Goal: Information Seeking & Learning: Check status

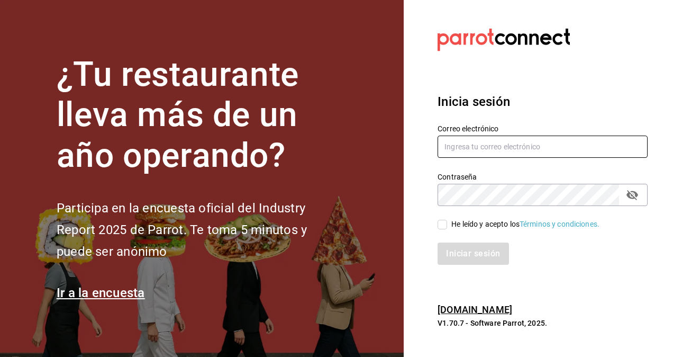
click at [461, 150] on input "text" at bounding box center [542, 146] width 210 height 22
type input "[PERSON_NAME][EMAIL_ADDRESS][PERSON_NAME][DOMAIN_NAME]"
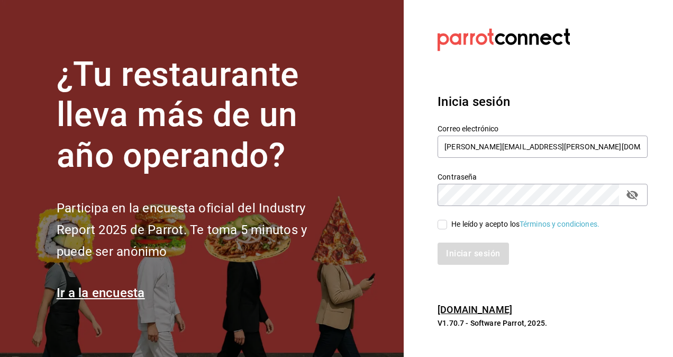
click at [445, 224] on input "He leído y acepto los Términos y condiciones." at bounding box center [442, 225] width 10 height 10
checkbox input "true"
click at [456, 258] on button "Iniciar sesión" at bounding box center [473, 253] width 72 height 22
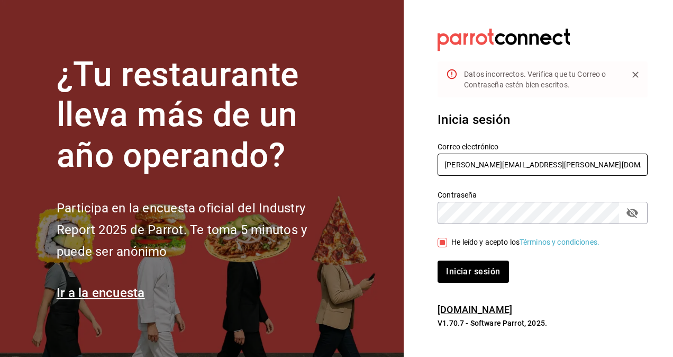
click at [472, 167] on input "[PERSON_NAME][EMAIL_ADDRESS][PERSON_NAME][DOMAIN_NAME]" at bounding box center [542, 164] width 210 height 22
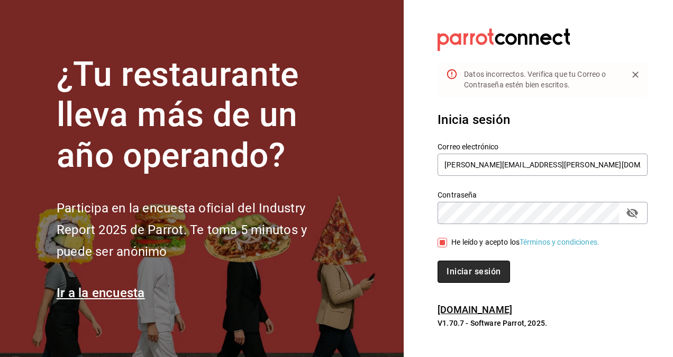
click at [449, 270] on button "Iniciar sesión" at bounding box center [473, 271] width 72 height 22
click at [640, 214] on button "Campo de contraseña" at bounding box center [632, 213] width 18 height 18
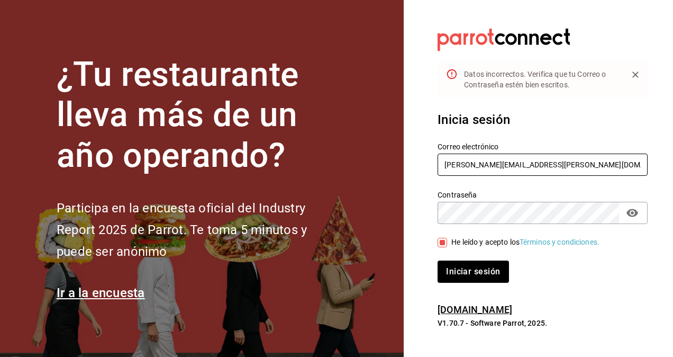
drag, startPoint x: 489, startPoint y: 164, endPoint x: 440, endPoint y: 166, distance: 48.7
click at [440, 166] on input "Nestor.Yanez@grupocosteno.com" at bounding box center [542, 164] width 210 height 22
click at [447, 162] on input "Nestor.Yanez@grupocosteno.com" at bounding box center [542, 164] width 210 height 22
type input "nestor.yanez@grupocosteno.com"
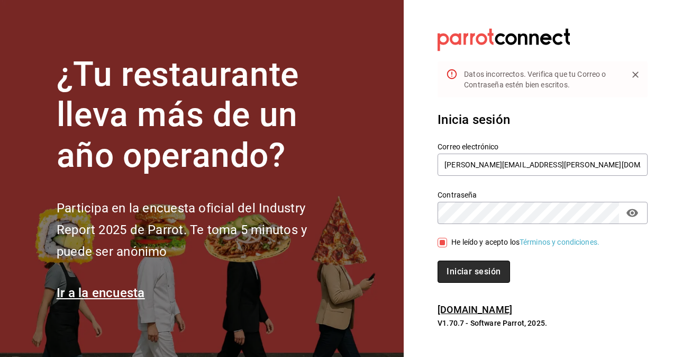
click at [464, 271] on button "Iniciar sesión" at bounding box center [473, 271] width 72 height 22
click at [458, 272] on button "Iniciar sesión" at bounding box center [473, 271] width 72 height 22
click at [480, 268] on button "Iniciar sesión" at bounding box center [473, 271] width 72 height 22
click at [464, 269] on button "Iniciar sesión" at bounding box center [473, 271] width 72 height 22
click at [481, 276] on button "Iniciar sesión" at bounding box center [473, 271] width 72 height 22
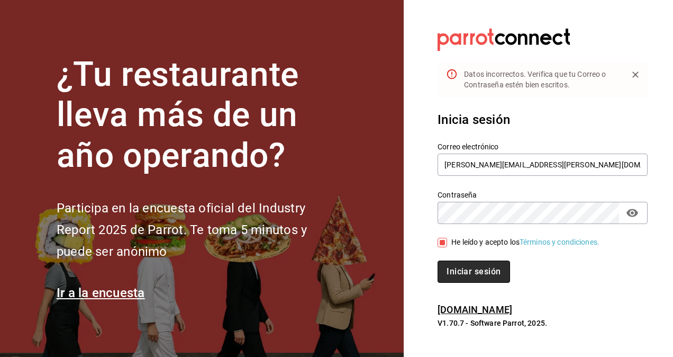
click at [466, 271] on button "Iniciar sesión" at bounding box center [473, 271] width 72 height 22
click at [461, 270] on button "Iniciar sesión" at bounding box center [473, 271] width 72 height 22
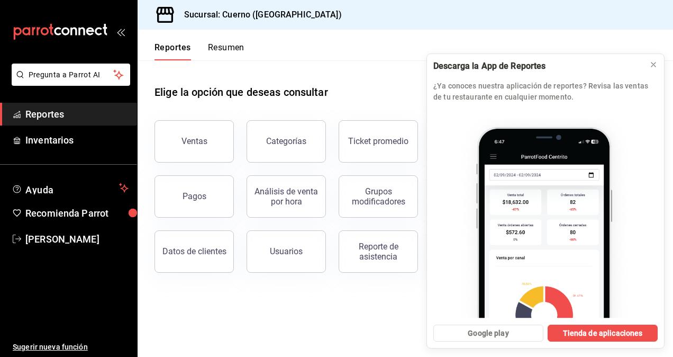
click at [67, 117] on span "Reportes" at bounding box center [76, 114] width 103 height 14
click at [216, 141] on button "Ventas" at bounding box center [193, 141] width 79 height 42
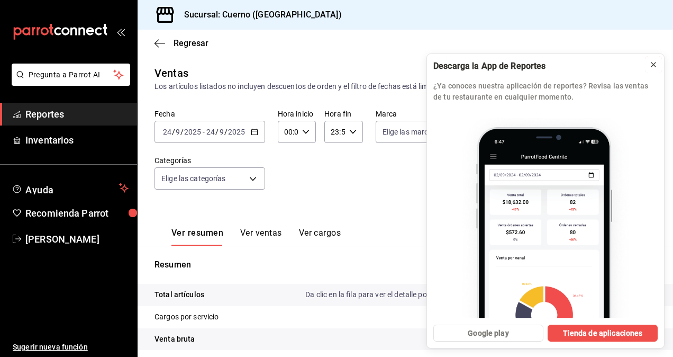
click at [653, 65] on icon at bounding box center [653, 64] width 8 height 8
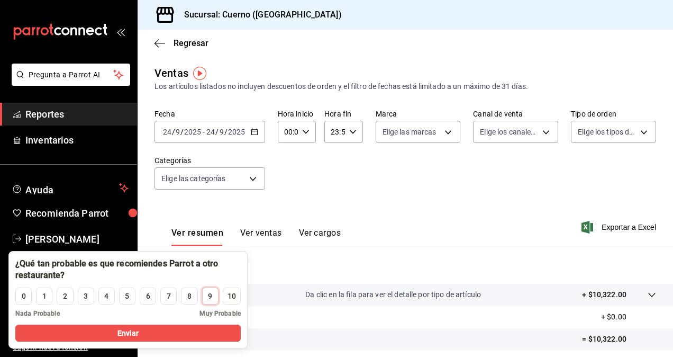
click at [204, 298] on button "9" at bounding box center [210, 295] width 16 height 17
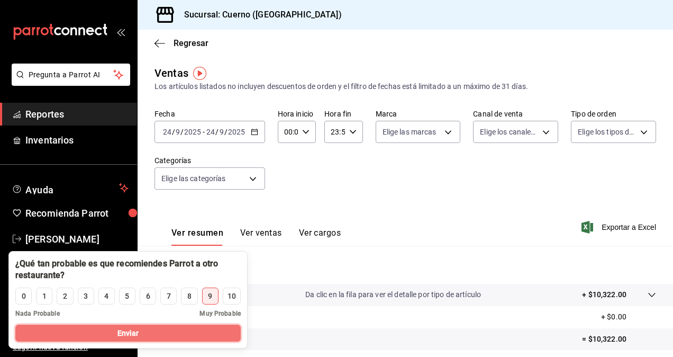
click at [145, 332] on button "Enviar" at bounding box center [127, 332] width 225 height 17
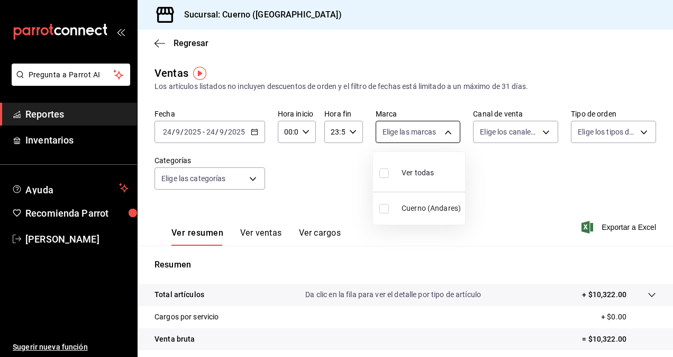
click at [427, 136] on body "Pregunta a Parrot AI Reportes Inventarios Ayuda Recomienda Parrot Daniel Yáñez …" at bounding box center [336, 178] width 673 height 357
click at [405, 200] on li "Cuerno (Andares)" at bounding box center [419, 208] width 92 height 24
type input "c9e961b9-bc29-480f-a65c-324ff110f526"
checkbox input "true"
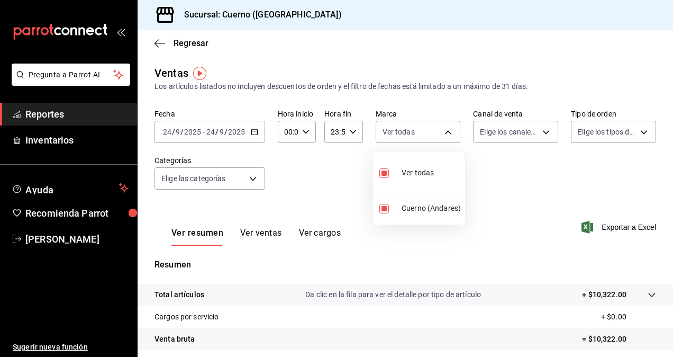
click at [517, 132] on div at bounding box center [336, 178] width 673 height 357
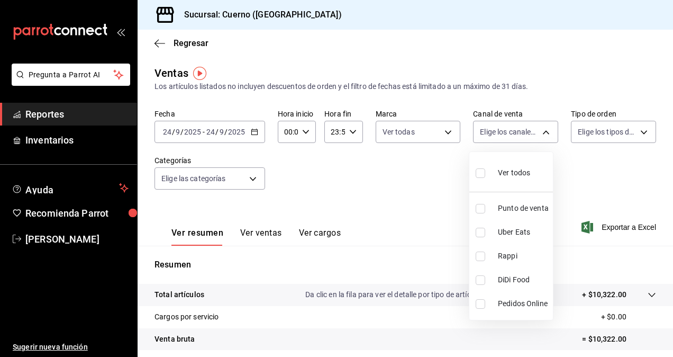
click at [517, 132] on body "Pregunta a Parrot AI Reportes Inventarios Ayuda Recomienda Parrot Daniel Yáñez …" at bounding box center [336, 178] width 673 height 357
click at [476, 172] on input "checkbox" at bounding box center [481, 173] width 10 height 10
checkbox input "true"
type input "PARROT,UBER_EATS,RAPPI,DIDI_FOOD,ONLINE"
checkbox input "true"
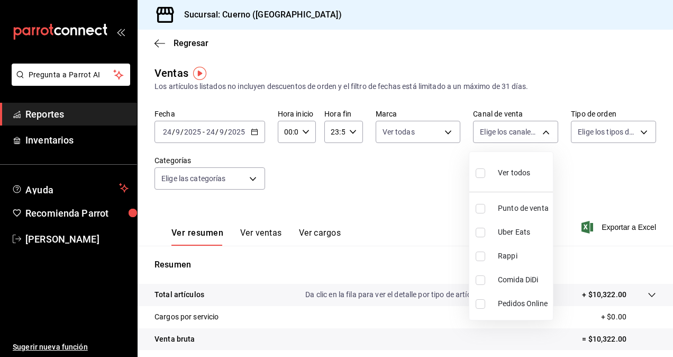
checkbox input "true"
click at [592, 132] on div at bounding box center [336, 178] width 673 height 357
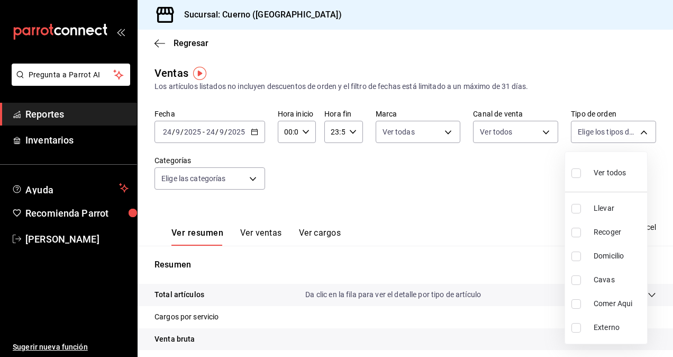
click at [592, 132] on body "Pregunta a Parrot AI Reportes Inventarios Ayuda Recomienda Parrot Daniel Yáñez …" at bounding box center [336, 178] width 673 height 357
click at [592, 132] on div at bounding box center [336, 178] width 673 height 357
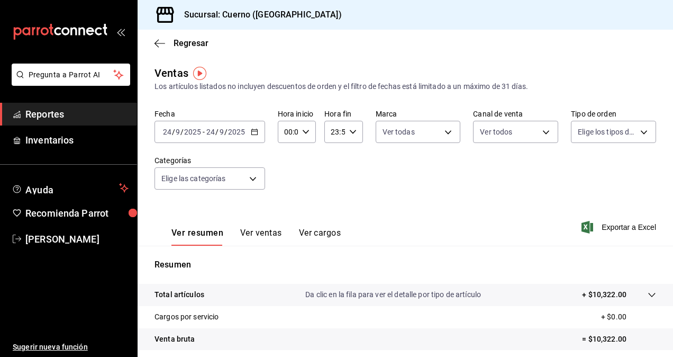
click at [592, 132] on body "Pregunta a Parrot AI Reportes Inventarios Ayuda Recomienda Parrot Daniel Yáñez …" at bounding box center [336, 178] width 673 height 357
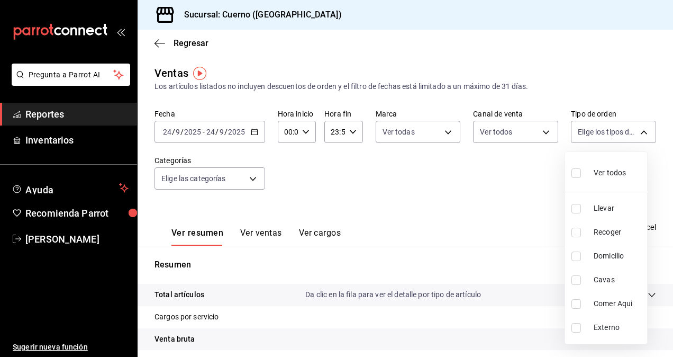
click at [575, 177] on input "checkbox" at bounding box center [576, 173] width 10 height 10
checkbox input "true"
type input "dfbf6a66-9e2c-4531-8c07-cb6fdb35851c,965fb10a-4951-4111-90b6-db3caf29f93a,2f3c6…"
checkbox input "true"
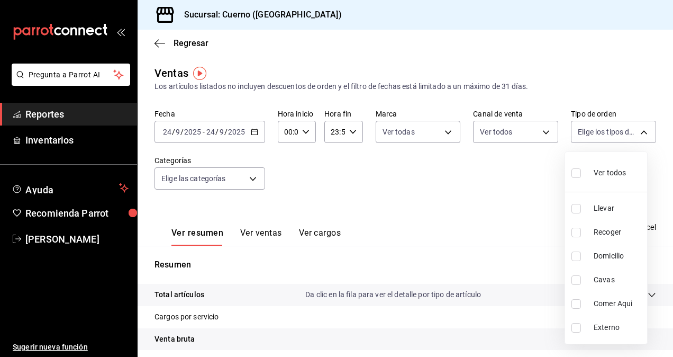
checkbox input "true"
click at [260, 182] on div at bounding box center [336, 178] width 673 height 357
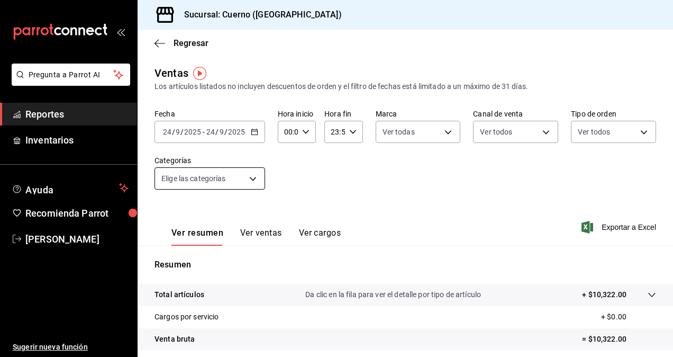
click at [258, 180] on body "Pregunta a Parrot AI Reportes Inventarios Ayuda Recomienda Parrot Daniel Yáñez …" at bounding box center [336, 178] width 673 height 357
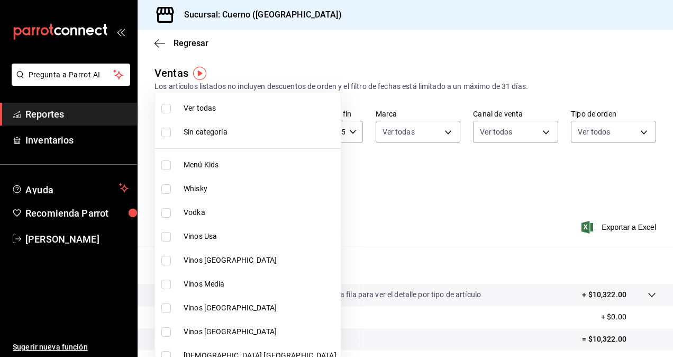
click at [337, 190] on div at bounding box center [336, 178] width 673 height 357
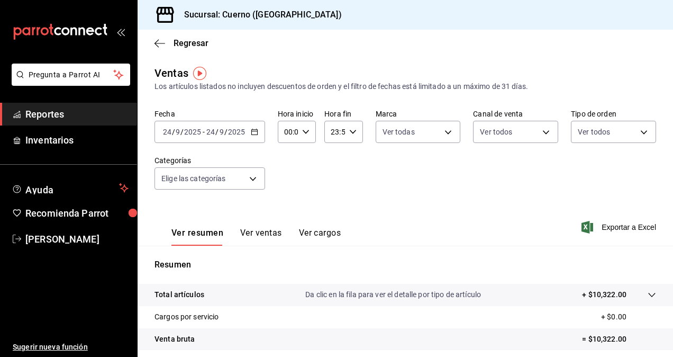
click at [344, 190] on div "Fecha 2025-09-24 24 / 9 / 2025 - 2025-09-24 24 / 9 / 2025 Hora inicio 00:00 Hor…" at bounding box center [404, 155] width 501 height 93
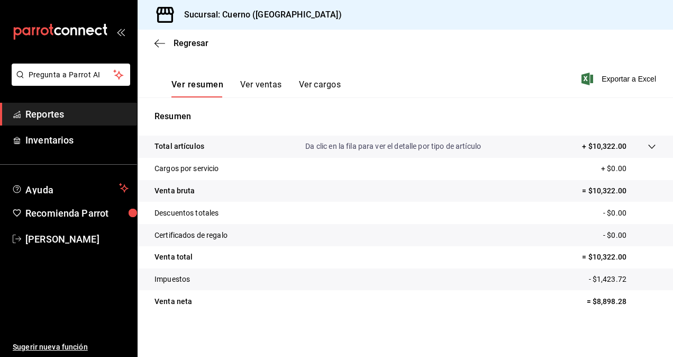
scroll to position [150, 0]
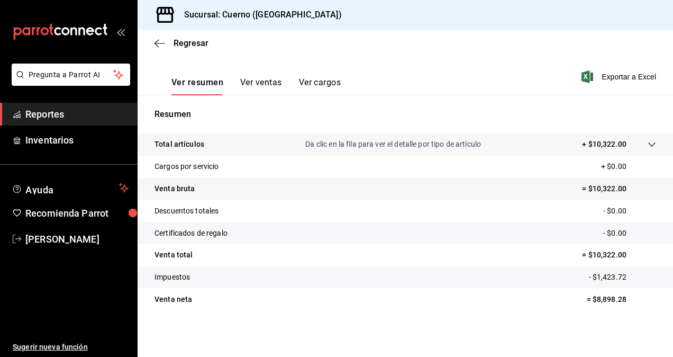
click at [511, 113] on p "Resumen" at bounding box center [404, 114] width 501 height 13
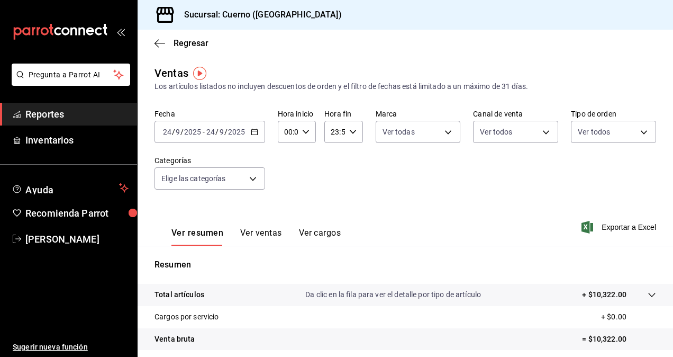
click at [251, 138] on div "2025-09-24 24 / 9 / 2025 - 2025-09-24 24 / 9 / 2025" at bounding box center [209, 132] width 111 height 22
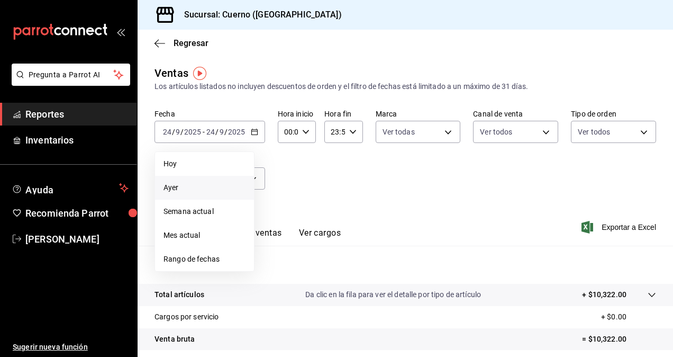
click at [181, 193] on span "Ayer" at bounding box center [204, 187] width 82 height 11
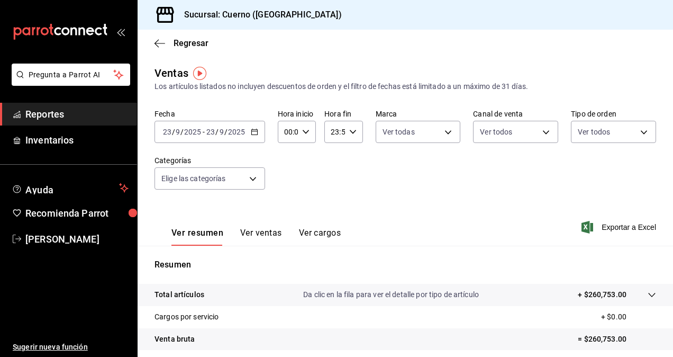
click at [358, 193] on div "Fecha 2025-09-23 23 / 9 / 2025 - 2025-09-23 23 / 9 / 2025 Hora inicio 00:00 Hor…" at bounding box center [404, 155] width 501 height 93
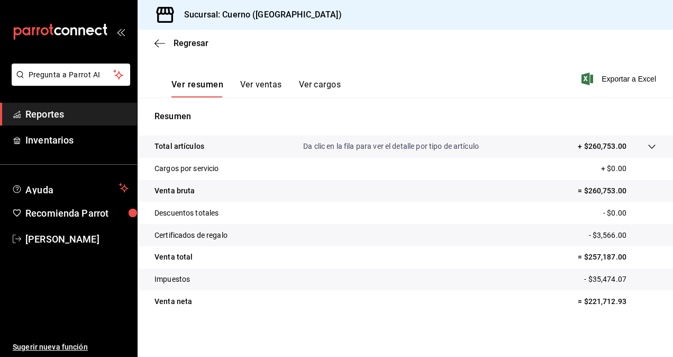
scroll to position [150, 0]
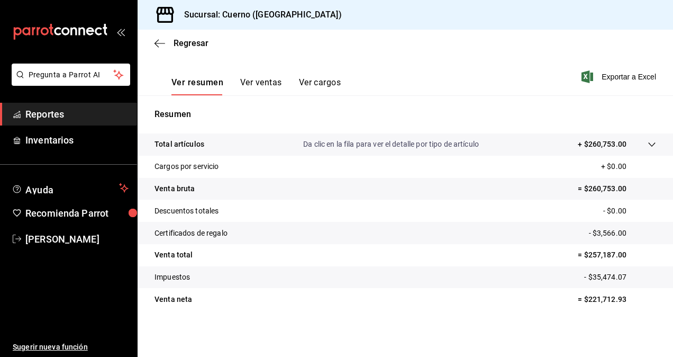
click at [444, 103] on div "Resumen Total artículos Da clic en la fila para ver el detalle por tipo de artí…" at bounding box center [405, 208] width 535 height 227
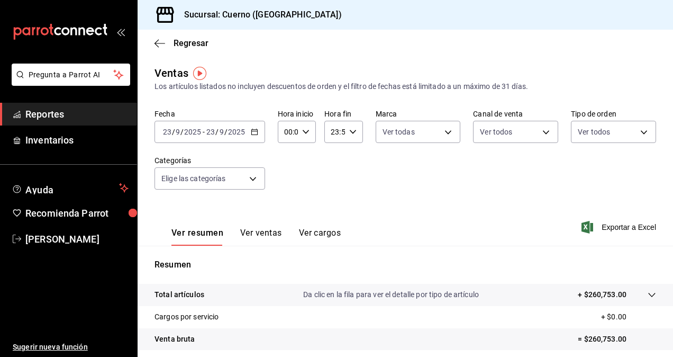
click at [241, 132] on input "2025" at bounding box center [236, 131] width 18 height 8
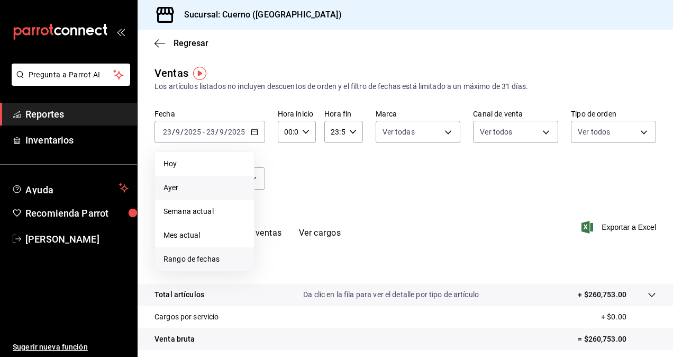
click at [188, 257] on span "Rango de fechas" at bounding box center [204, 258] width 82 height 11
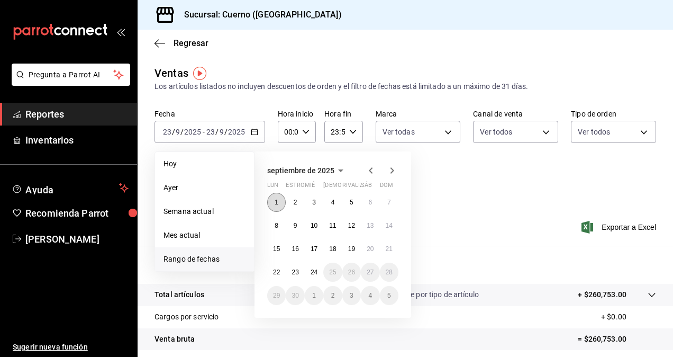
click at [272, 206] on button "1" at bounding box center [276, 202] width 19 height 19
click at [315, 269] on abbr "24" at bounding box center [313, 271] width 7 height 7
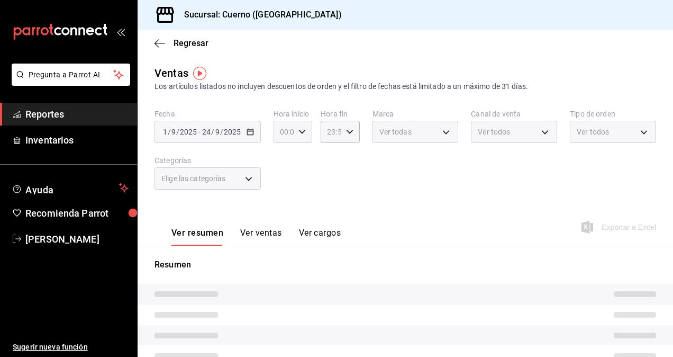
click at [300, 134] on icon "button" at bounding box center [301, 131] width 7 height 7
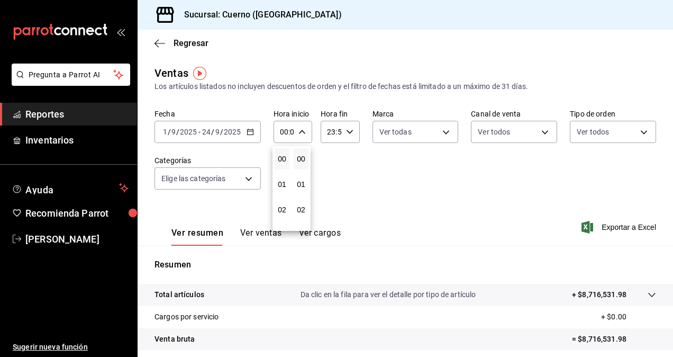
click at [289, 132] on div at bounding box center [336, 178] width 673 height 357
click at [289, 132] on input "00:00" at bounding box center [283, 131] width 21 height 21
click at [281, 213] on button "02" at bounding box center [282, 209] width 15 height 21
type input "02:00"
click at [252, 133] on div at bounding box center [336, 178] width 673 height 357
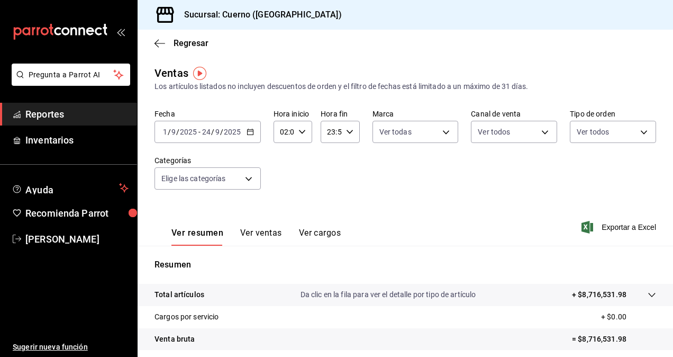
click at [269, 233] on button "Ver ventas" at bounding box center [261, 236] width 42 height 18
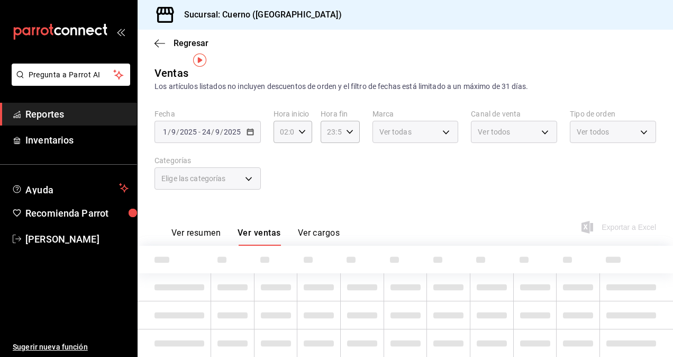
scroll to position [34, 0]
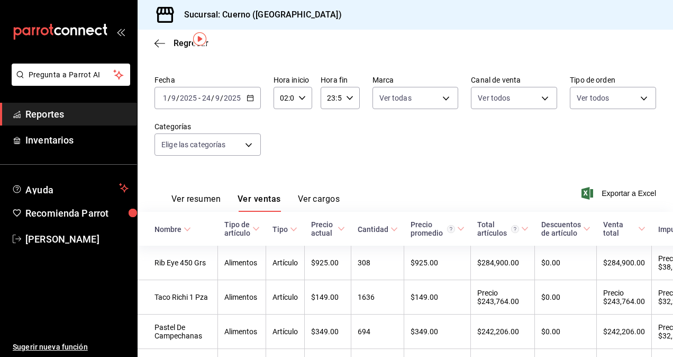
click at [298, 98] on icon "button" at bounding box center [301, 97] width 7 height 7
click at [245, 97] on div at bounding box center [336, 178] width 673 height 357
click at [246, 97] on icon "button" at bounding box center [249, 97] width 7 height 7
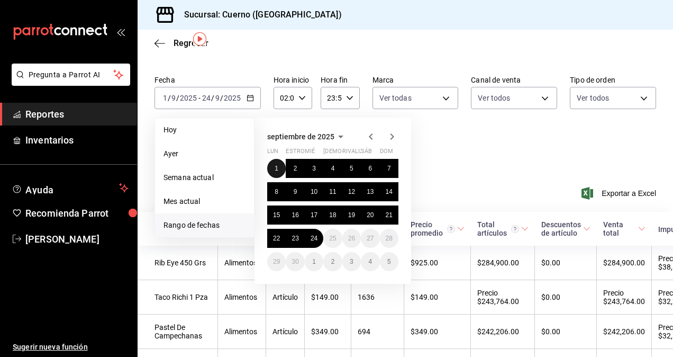
click at [275, 171] on abbr "1" at bounding box center [277, 168] width 4 height 7
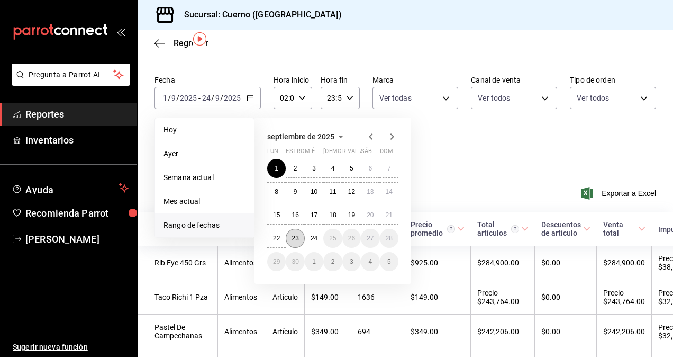
click at [298, 239] on abbr "23" at bounding box center [294, 237] width 7 height 7
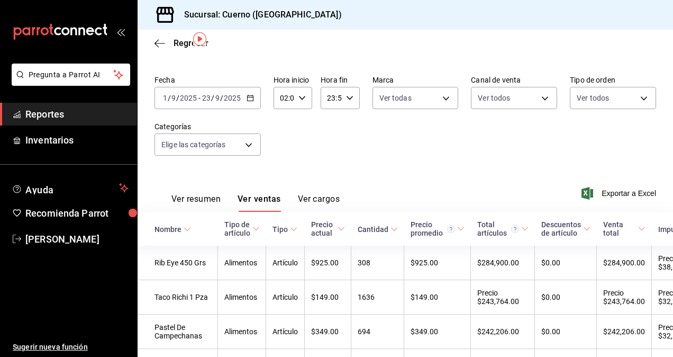
click at [298, 100] on icon "button" at bounding box center [301, 97] width 7 height 7
click at [288, 125] on div "00 01 02 03 04 05 06 07 08 09 10 11 12 13 14 15 16 17 18 19 20 21 22 23" at bounding box center [281, 154] width 19 height 85
drag, startPoint x: 285, startPoint y: 180, endPoint x: 285, endPoint y: 187, distance: 7.4
click at [285, 187] on div "00 01 02 03 04 05 06 07 08 09 10 11 12 13 14 15 16 17 18 19 20 21 22 23" at bounding box center [281, 154] width 19 height 85
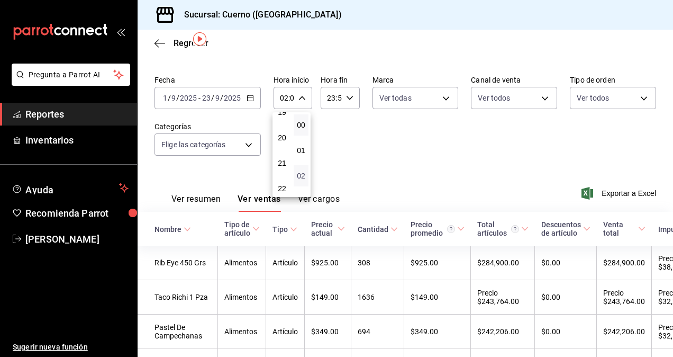
scroll to position [525, 0]
click at [380, 171] on div at bounding box center [336, 178] width 673 height 357
click at [364, 165] on div "Fecha 2025-09-01 1 / 9 / 2025 - 2025-09-23 23 / 9 / 2025 Hora inicio 02:00 Hora…" at bounding box center [404, 121] width 501 height 93
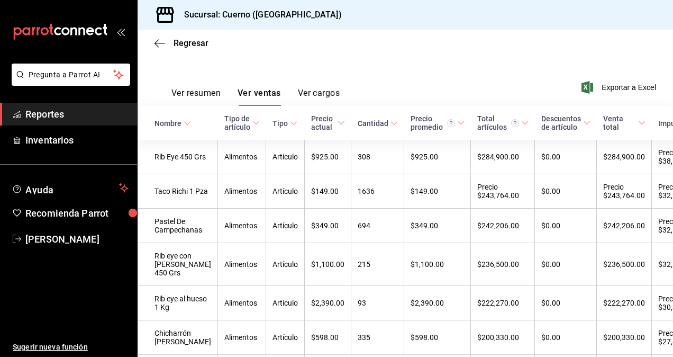
scroll to position [0, 0]
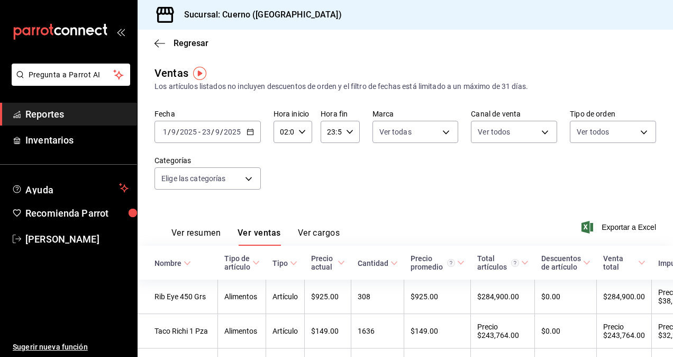
click at [35, 111] on font "Reportes" at bounding box center [44, 113] width 39 height 11
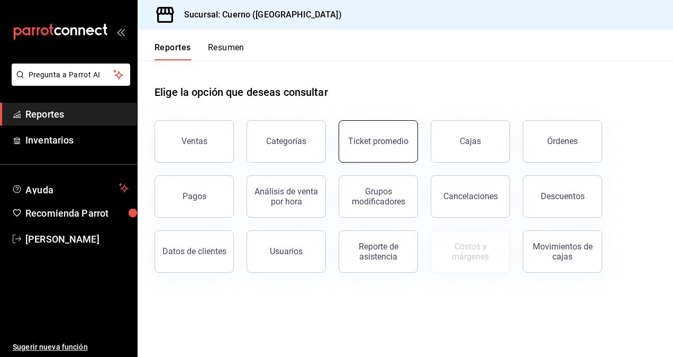
click at [375, 136] on div "Ticket promedio" at bounding box center [378, 141] width 60 height 10
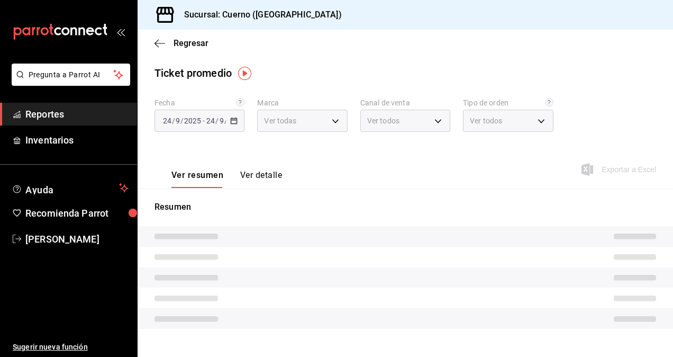
type input "c9e961b9-bc29-480f-a65c-324ff110f526"
type input "PARROT,UBER_EATS,RAPPI,DIDI_FOOD,ONLINE"
type input "dfbf6a66-9e2c-4531-8c07-cb6fdb35851c,965fb10a-4951-4111-90b6-db3caf29f93a,2f3c6…"
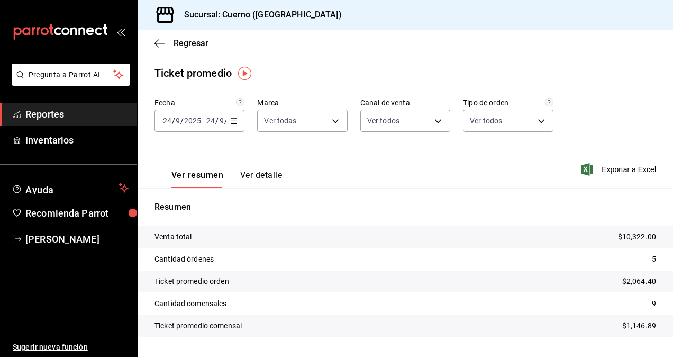
click at [38, 119] on font "Reportes" at bounding box center [44, 113] width 39 height 11
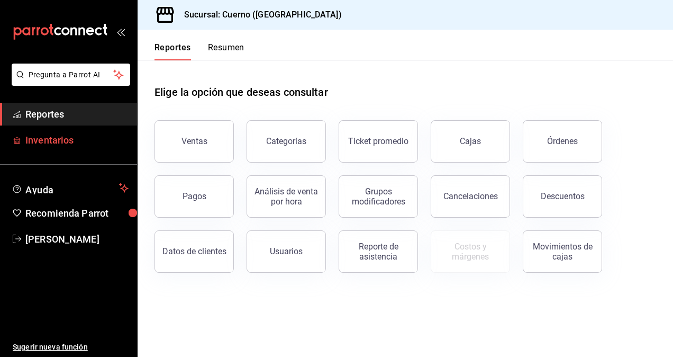
click at [42, 145] on font "Inventarios" at bounding box center [49, 139] width 48 height 11
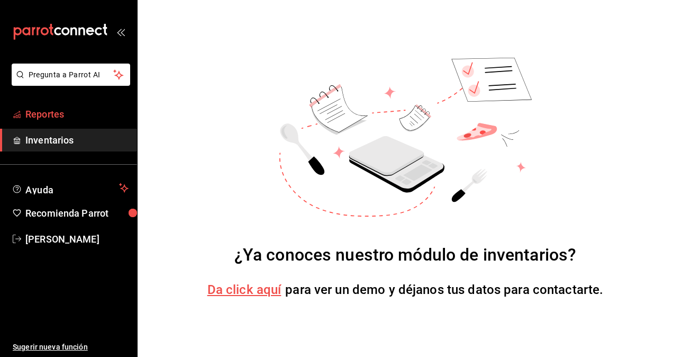
click at [52, 118] on font "Reportes" at bounding box center [44, 113] width 39 height 11
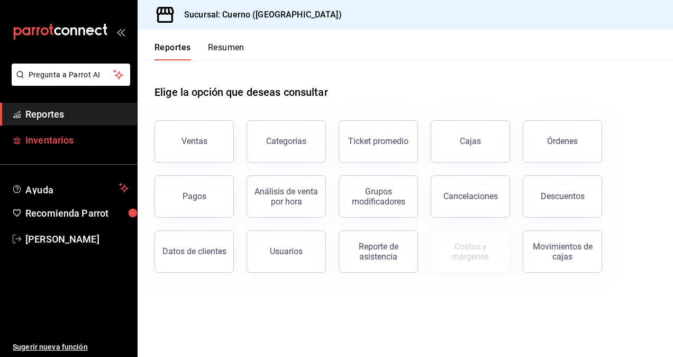
click at [54, 135] on font "Inventarios" at bounding box center [49, 139] width 48 height 11
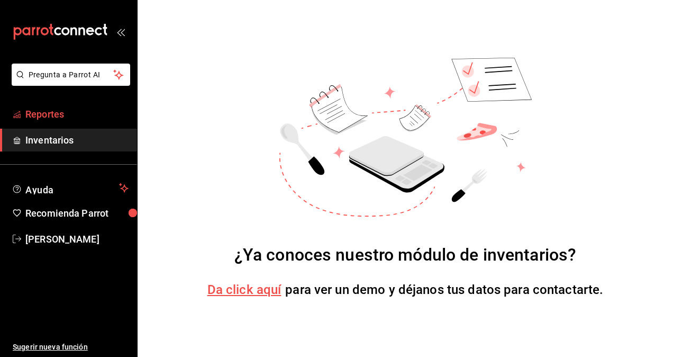
click at [71, 117] on span "Reportes" at bounding box center [76, 114] width 103 height 14
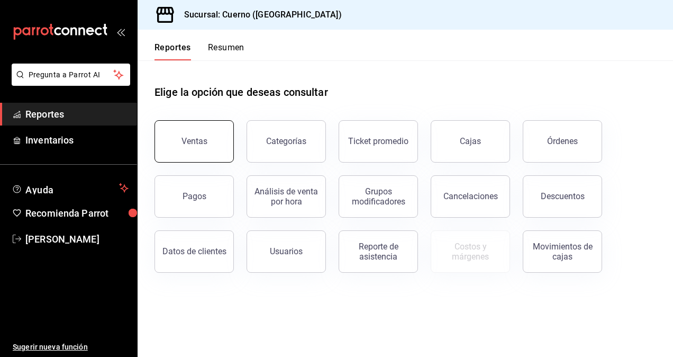
click at [206, 144] on button "Ventas" at bounding box center [193, 141] width 79 height 42
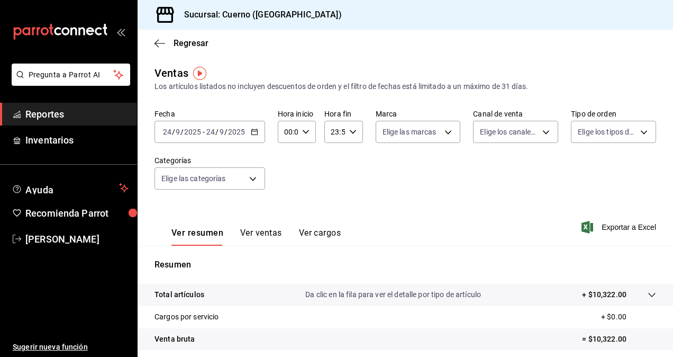
click at [72, 119] on span "Reportes" at bounding box center [76, 114] width 103 height 14
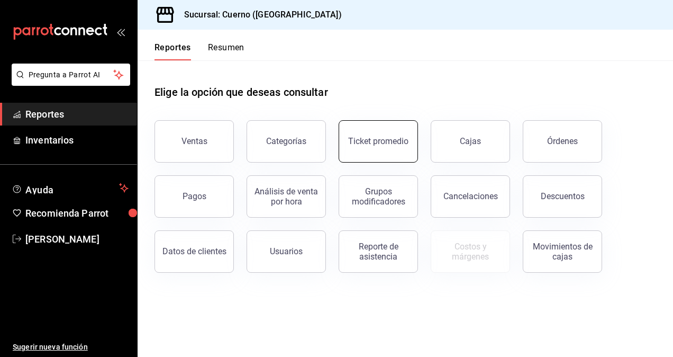
click at [390, 142] on div "Ticket promedio" at bounding box center [378, 141] width 60 height 10
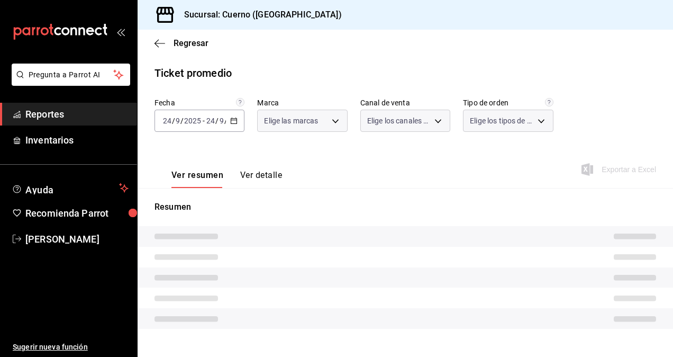
type input "c9e961b9-bc29-480f-a65c-324ff110f526"
type input "PARROT,UBER_EATS,RAPPI,DIDI_FOOD,ONLINE"
type input "dfbf6a66-9e2c-4531-8c07-cb6fdb35851c,965fb10a-4951-4111-90b6-db3caf29f93a,2f3c6…"
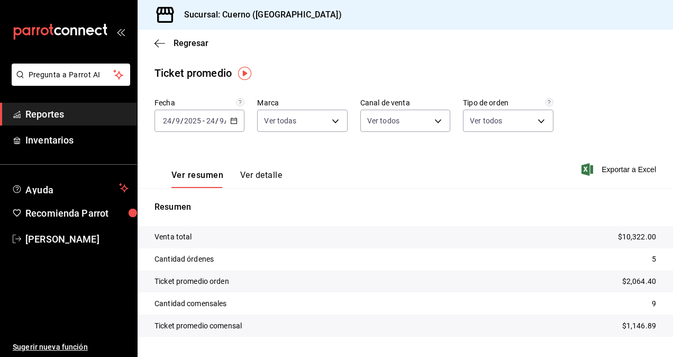
click at [233, 123] on icon "button" at bounding box center [233, 120] width 7 height 7
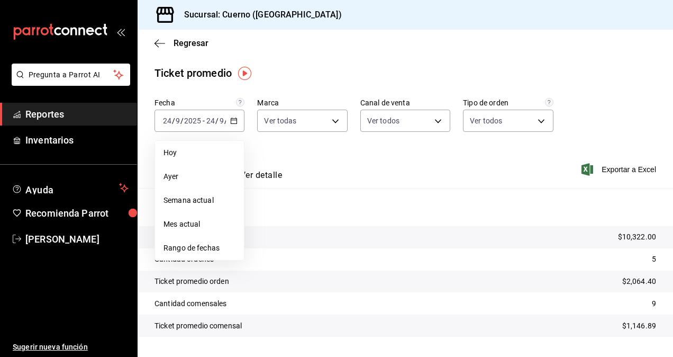
click at [184, 175] on span "Ayer" at bounding box center [199, 176] width 72 height 11
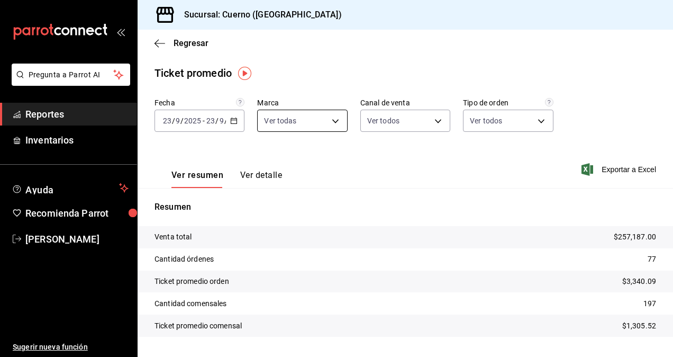
click at [331, 122] on body "Pregunta a Parrot AI Reportes Inventarios Ayuda Recomienda Parrot Daniel Yáñez …" at bounding box center [336, 178] width 673 height 357
click at [395, 167] on div at bounding box center [336, 178] width 673 height 357
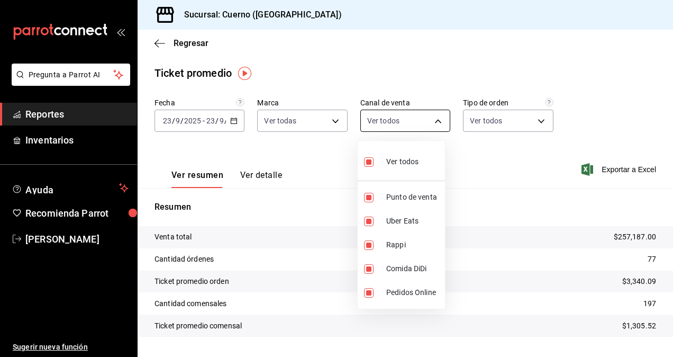
click at [402, 125] on body "Pregunta a Parrot AI Reportes Inventarios Ayuda Recomienda Parrot Daniel Yáñez …" at bounding box center [336, 178] width 673 height 357
click at [475, 145] on div at bounding box center [336, 178] width 673 height 357
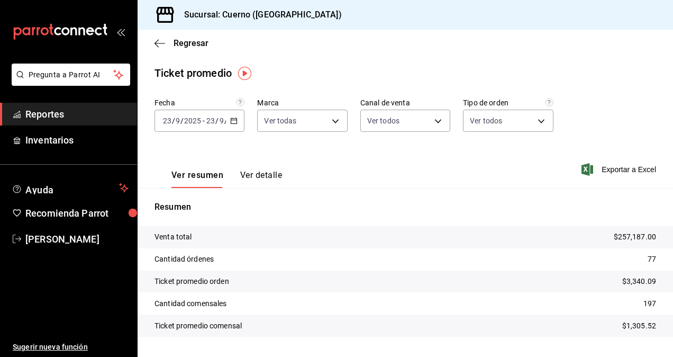
click at [261, 177] on button "Ver detalle" at bounding box center [261, 179] width 42 height 18
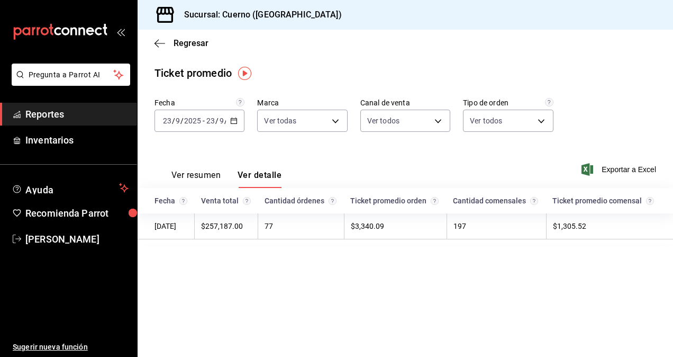
click at [204, 174] on font "Ver resumen" at bounding box center [195, 175] width 49 height 11
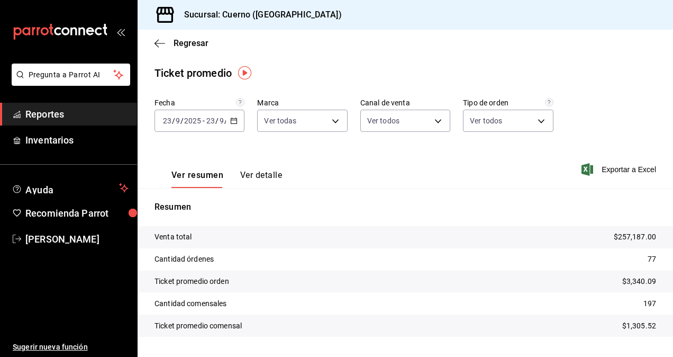
scroll to position [26, 0]
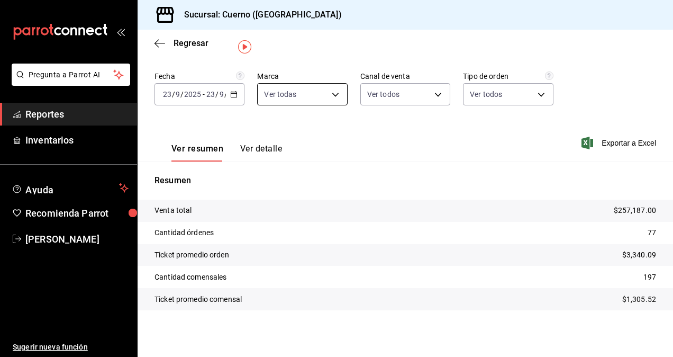
click at [313, 95] on body "Pregunta a Parrot AI Reportes Inventarios Ayuda Recomienda Parrot Daniel Yáñez …" at bounding box center [336, 178] width 673 height 357
click at [395, 140] on div at bounding box center [336, 178] width 673 height 357
click at [414, 93] on body "Pregunta a Parrot AI Reportes Inventarios Ayuda Recomienda Parrot Daniel Yáñez …" at bounding box center [336, 178] width 673 height 357
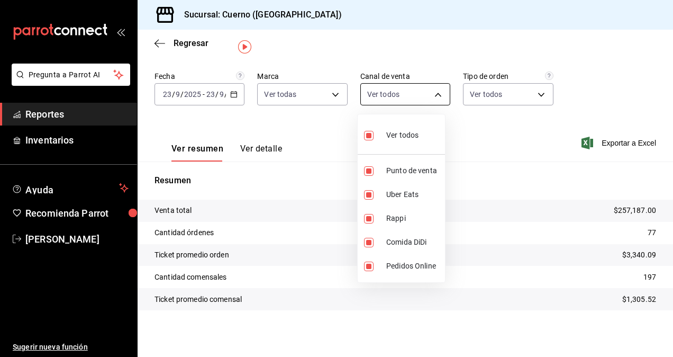
click at [414, 93] on div at bounding box center [336, 178] width 673 height 357
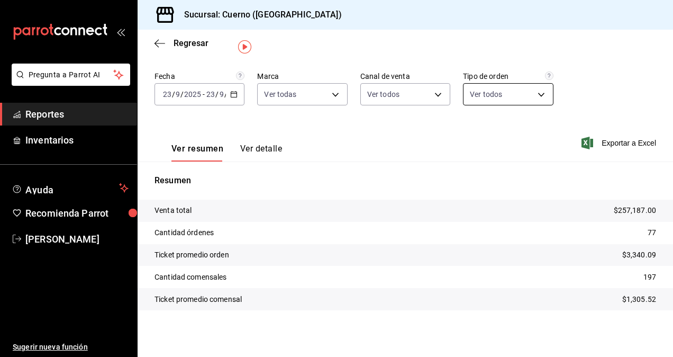
click at [474, 92] on body "Pregunta a Parrot AI Reportes Inventarios Ayuda Recomienda Parrot Daniel Yáñez …" at bounding box center [336, 178] width 673 height 357
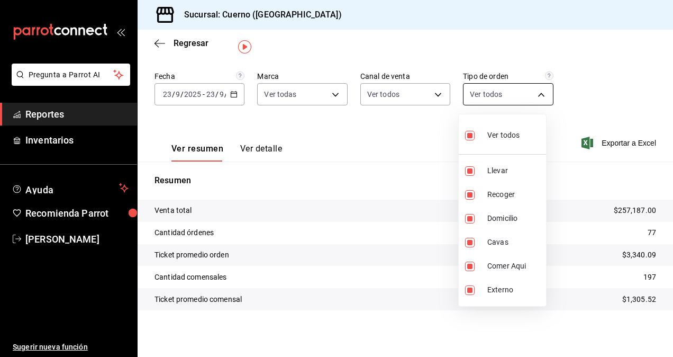
click at [474, 92] on div at bounding box center [336, 178] width 673 height 357
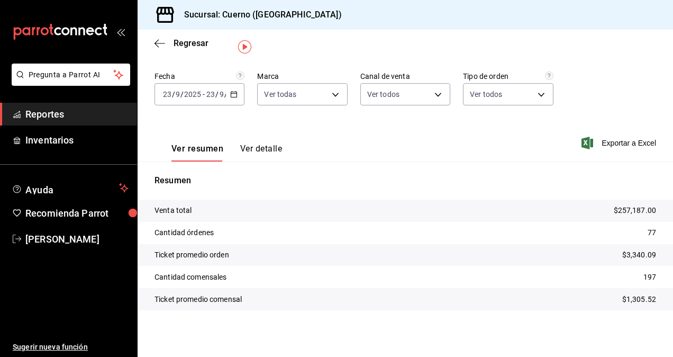
click at [389, 130] on div "Ver resumen Ver detalle Exportar a Excel" at bounding box center [405, 139] width 535 height 43
drag, startPoint x: 633, startPoint y: 254, endPoint x: 597, endPoint y: 255, distance: 36.0
click at [597, 255] on tr "Ticket promedio orden $3,340.09" at bounding box center [405, 255] width 535 height 22
drag, startPoint x: 597, startPoint y: 255, endPoint x: 626, endPoint y: 272, distance: 33.7
click at [626, 272] on tr "Cantidad comensales 197" at bounding box center [405, 277] width 535 height 22
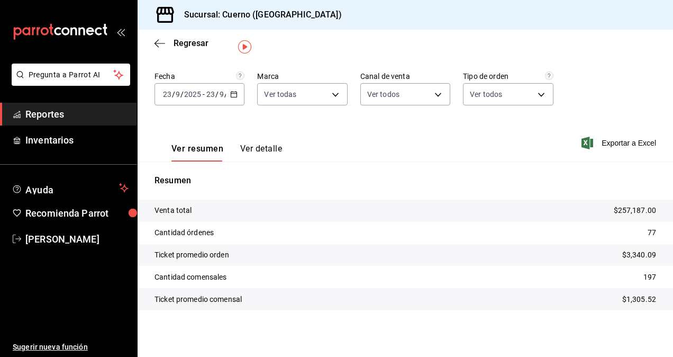
click at [69, 117] on span "Reportes" at bounding box center [76, 114] width 103 height 14
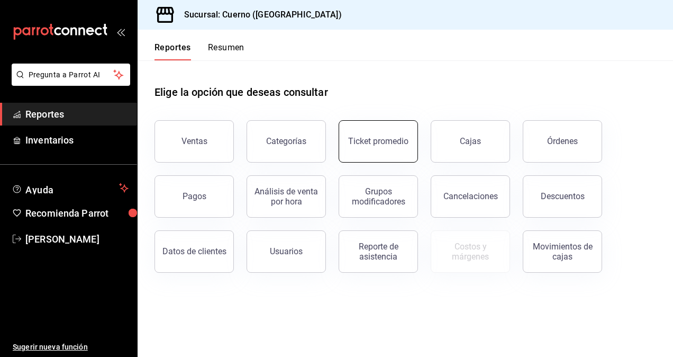
click at [350, 152] on button "Ticket promedio" at bounding box center [378, 141] width 79 height 42
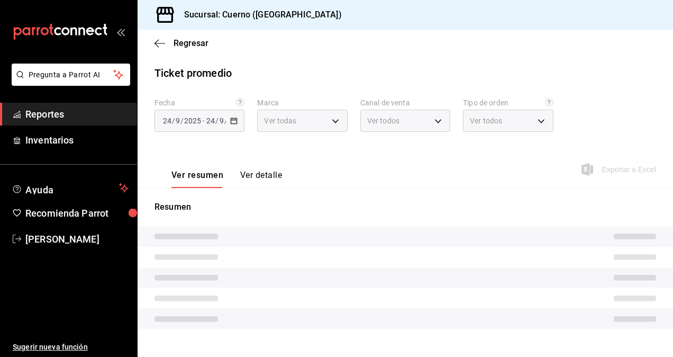
type input "c9e961b9-bc29-480f-a65c-324ff110f526"
type input "PARROT,UBER_EATS,RAPPI,DIDI_FOOD,ONLINE"
type input "dfbf6a66-9e2c-4531-8c07-cb6fdb35851c,965fb10a-4951-4111-90b6-db3caf29f93a,2f3c6…"
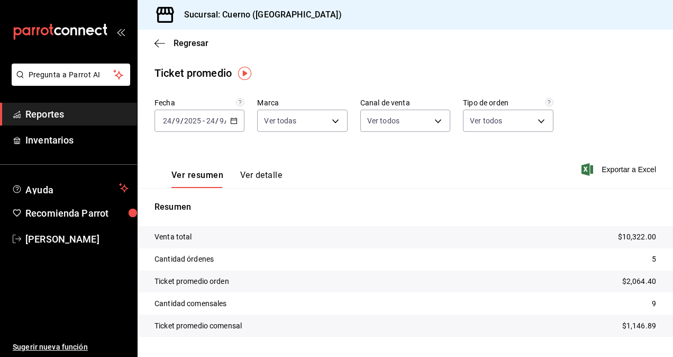
click at [235, 124] on icon "button" at bounding box center [233, 120] width 7 height 7
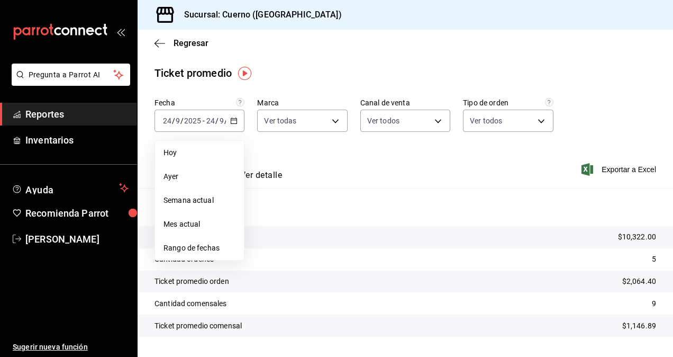
click at [170, 175] on span "Ayer" at bounding box center [199, 176] width 72 height 11
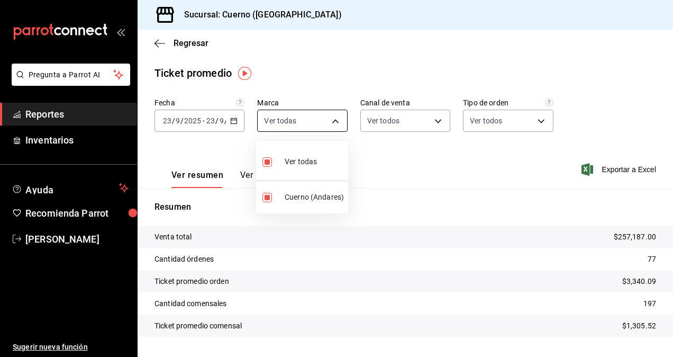
click at [334, 121] on body "Pregunta a Parrot AI Reportes Inventarios Ayuda Recomienda Parrot Daniel Yáñez …" at bounding box center [336, 178] width 673 height 357
click at [334, 121] on div at bounding box center [336, 178] width 673 height 357
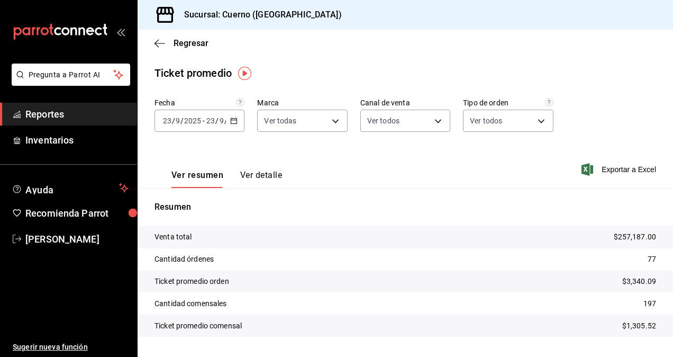
click at [371, 193] on div "Resumen Venta total $257,187.00 Cantidad órdenes 77 Ticket promedio orden $3,34…" at bounding box center [405, 268] width 535 height 161
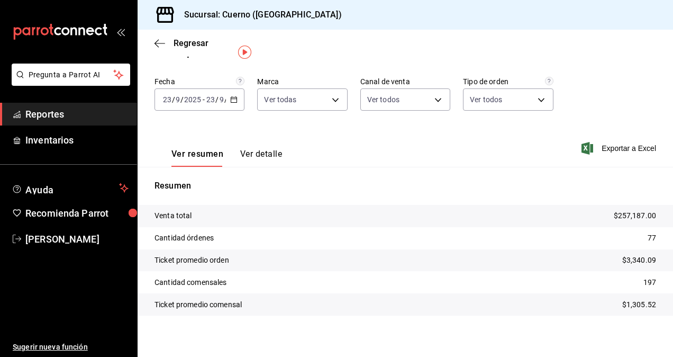
scroll to position [26, 0]
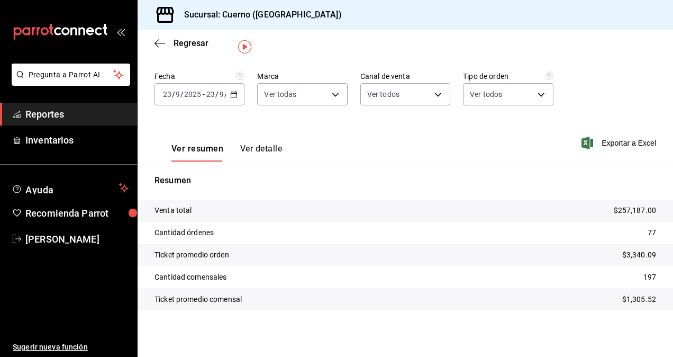
click at [68, 113] on span "Reportes" at bounding box center [76, 114] width 103 height 14
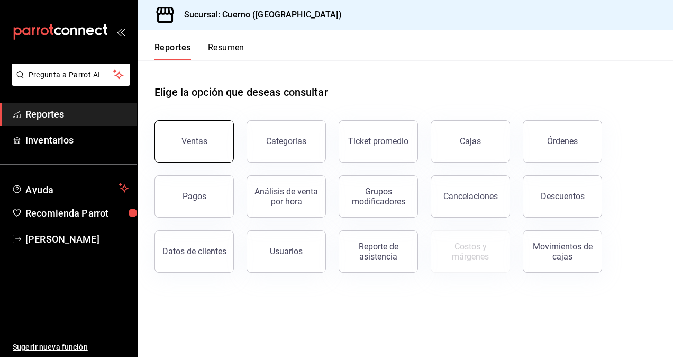
click at [216, 141] on button "Ventas" at bounding box center [193, 141] width 79 height 42
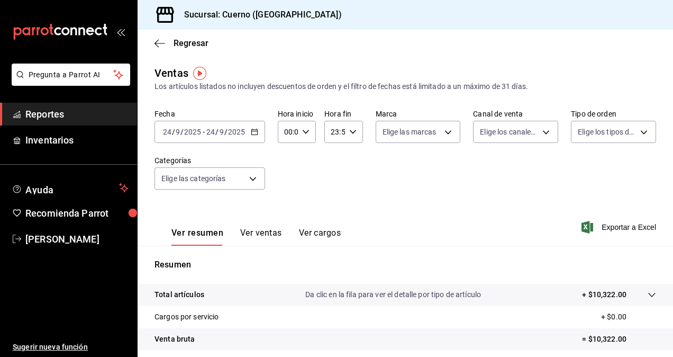
click at [253, 133] on icon "button" at bounding box center [254, 131] width 7 height 7
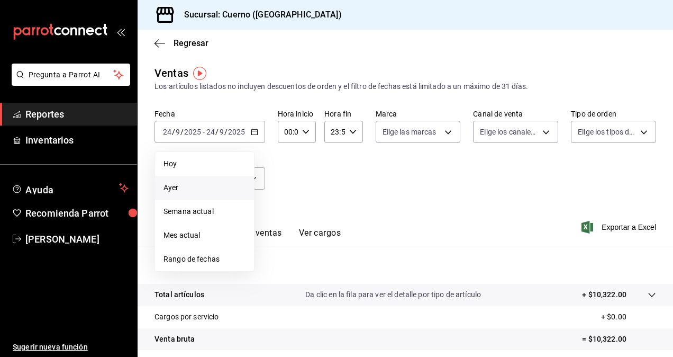
click at [189, 189] on span "Ayer" at bounding box center [204, 187] width 82 height 11
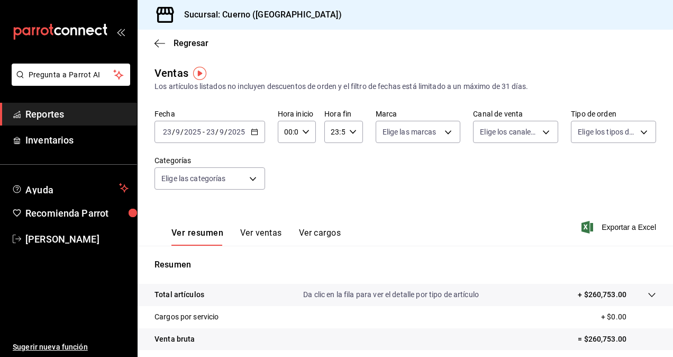
click at [302, 133] on icon "button" at bounding box center [305, 131] width 7 height 7
click at [289, 153] on button "00" at bounding box center [286, 158] width 15 height 21
click at [286, 209] on button "06" at bounding box center [286, 205] width 15 height 21
type input "06:00"
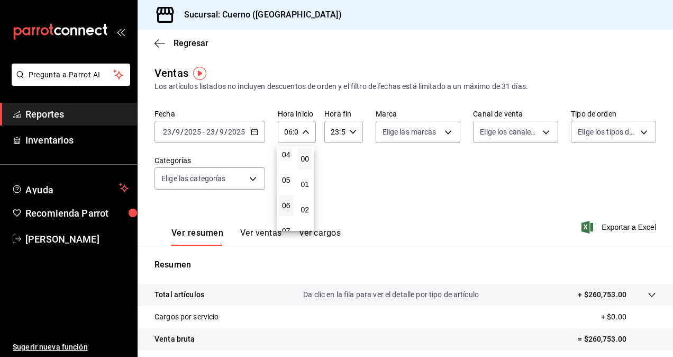
click at [349, 132] on div at bounding box center [336, 178] width 673 height 357
click at [349, 132] on \(Stroke\) "button" at bounding box center [352, 132] width 6 height 4
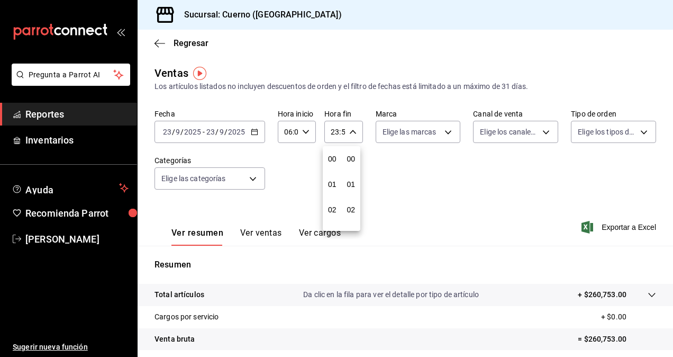
scroll to position [1439, 0]
click at [329, 153] on div "20" at bounding box center [332, 141] width 19 height 25
click at [331, 166] on span "21" at bounding box center [332, 167] width 2 height 8
type input "21:59"
click at [328, 179] on div "21" at bounding box center [332, 166] width 19 height 25
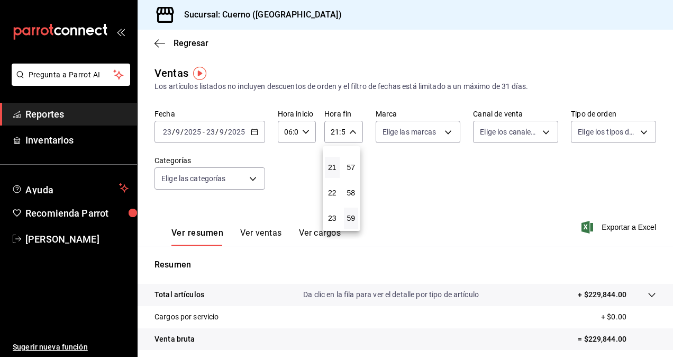
click at [332, 153] on div "20" at bounding box center [332, 141] width 19 height 25
click at [347, 131] on div at bounding box center [336, 178] width 673 height 357
click at [349, 131] on icon "button" at bounding box center [352, 131] width 7 height 7
click at [333, 163] on span "21" at bounding box center [332, 167] width 2 height 8
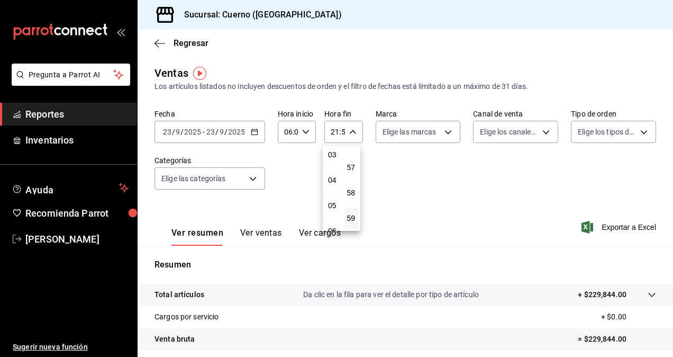
scroll to position [59, 0]
click at [331, 199] on span "04" at bounding box center [332, 201] width 2 height 8
type input "04:59"
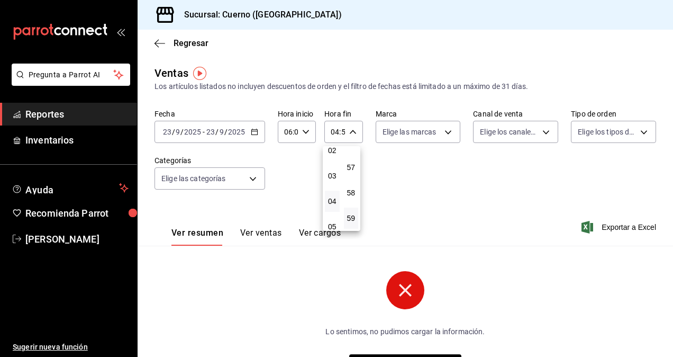
click at [430, 131] on div at bounding box center [336, 178] width 673 height 357
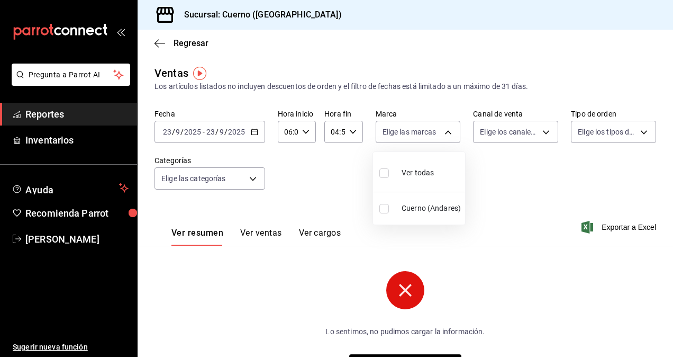
click at [430, 131] on body "Pregunta a Parrot AI Reportes Inventarios Ayuda Recomienda Parrot Daniel Yáñez …" at bounding box center [336, 178] width 673 height 357
click at [397, 206] on li "Cuerno (Andares)" at bounding box center [419, 208] width 92 height 24
type input "c9e961b9-bc29-480f-a65c-324ff110f526"
checkbox input "true"
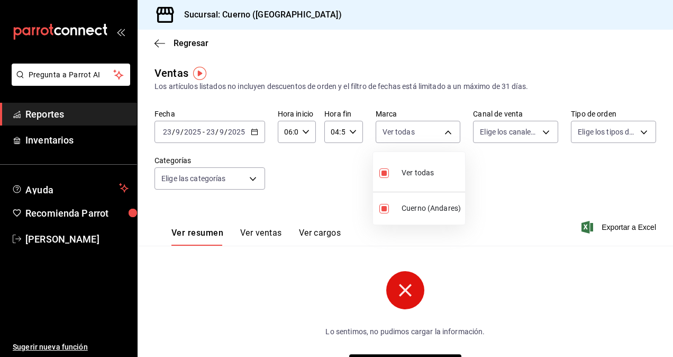
click at [490, 172] on div at bounding box center [336, 178] width 673 height 357
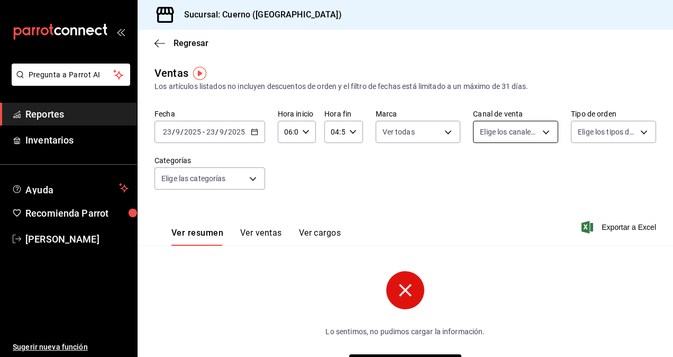
click at [503, 138] on body "Pregunta a Parrot AI Reportes Inventarios Ayuda Recomienda Parrot Daniel Yáñez …" at bounding box center [336, 178] width 673 height 357
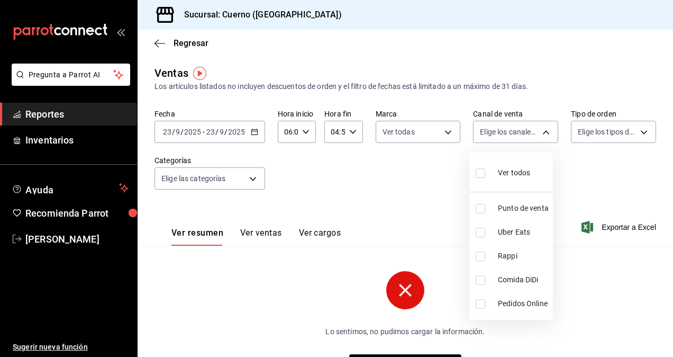
click at [482, 173] on input "checkbox" at bounding box center [481, 173] width 10 height 10
checkbox input "true"
type input "PARROT,UBER_EATS,RAPPI,DIDI_FOOD,ONLINE"
checkbox input "true"
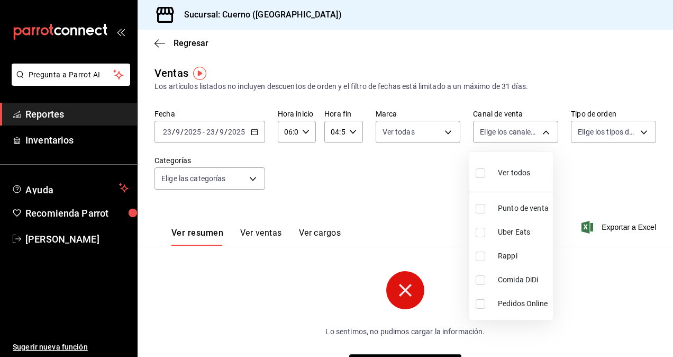
checkbox input "true"
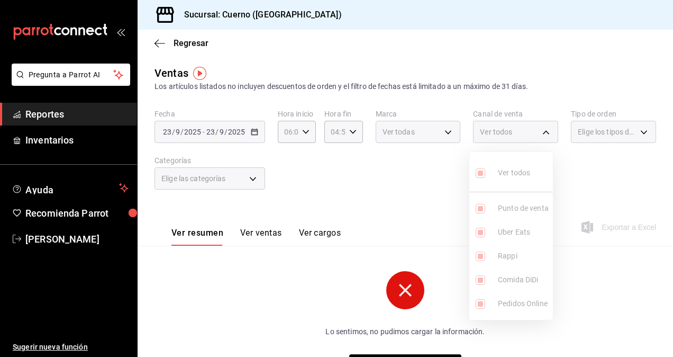
click at [591, 134] on div at bounding box center [336, 178] width 673 height 357
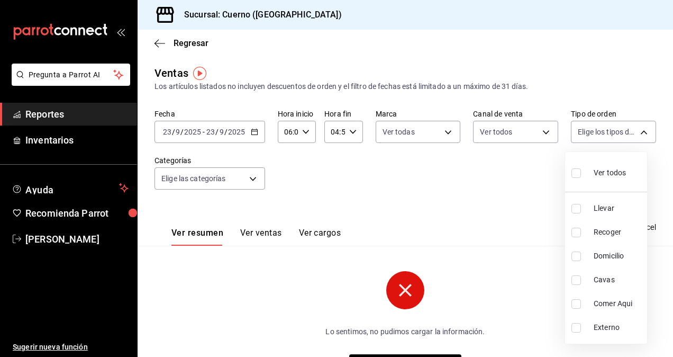
click at [591, 134] on body "Pregunta a Parrot AI Reportes Inventarios Ayuda Recomienda Parrot Daniel Yáñez …" at bounding box center [336, 178] width 673 height 357
click at [581, 171] on label at bounding box center [578, 172] width 14 height 15
click at [581, 171] on input "checkbox" at bounding box center [576, 173] width 10 height 10
checkbox input "false"
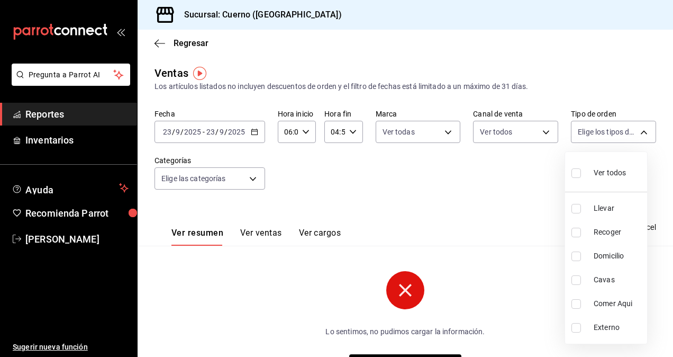
checkbox input "false"
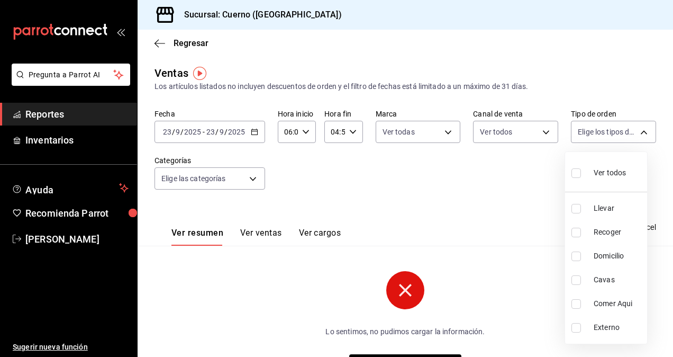
click at [305, 161] on div at bounding box center [336, 178] width 673 height 357
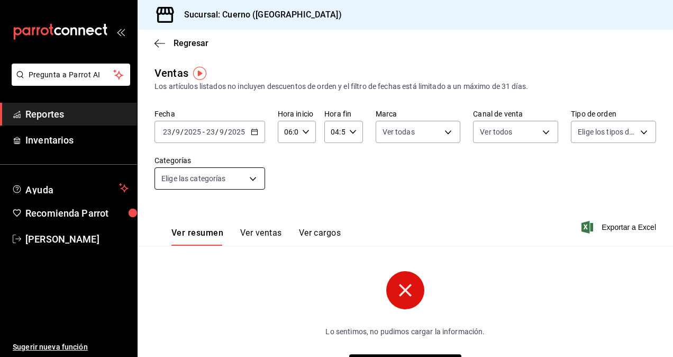
click at [242, 182] on body "Pregunta a Parrot AI Reportes Inventarios Ayuda Recomienda Parrot Daniel Yáñez …" at bounding box center [336, 178] width 673 height 357
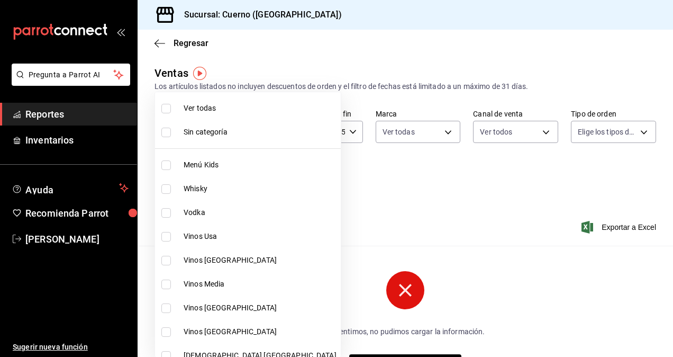
click at [195, 112] on span "Ver todas" at bounding box center [260, 108] width 153 height 11
type input "a99b9eb1-d5e4-4ca6-a53e-4c42022e859a,8d843363-7b8b-4002-90a0-c01944697fe5,d20f9…"
checkbox input "true"
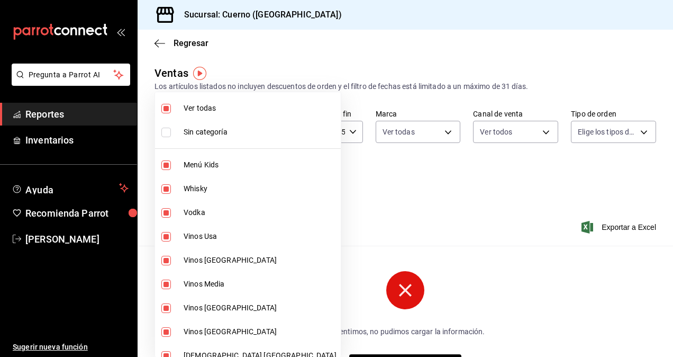
checkbox input "true"
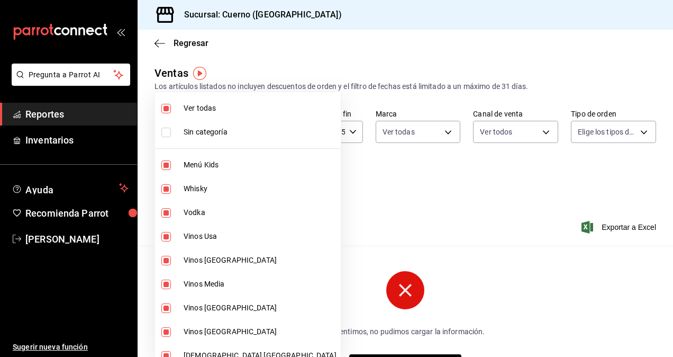
checkbox input "true"
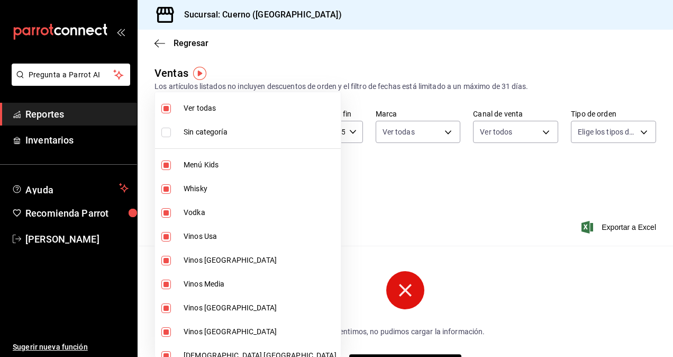
checkbox input "true"
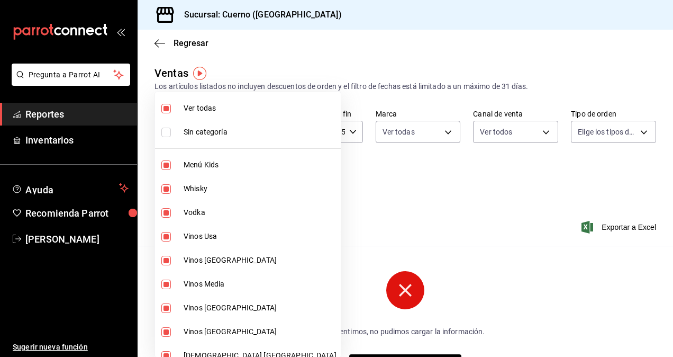
checkbox input "true"
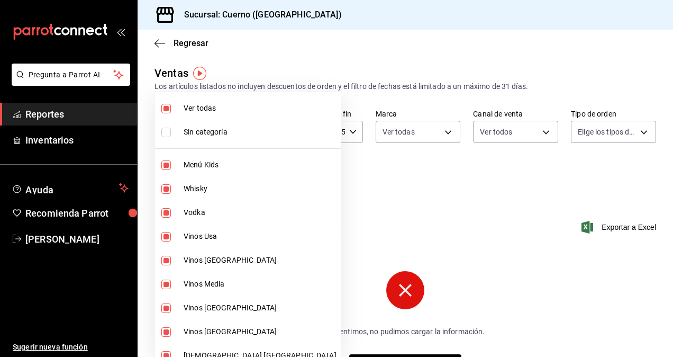
checkbox input "true"
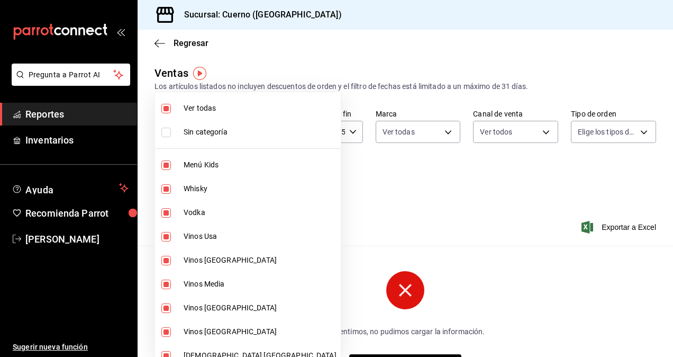
checkbox input "true"
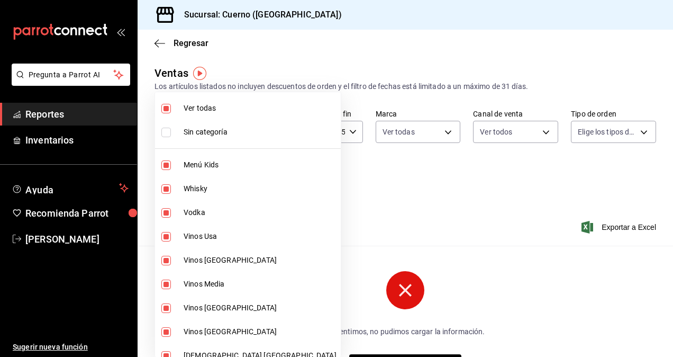
checkbox input "true"
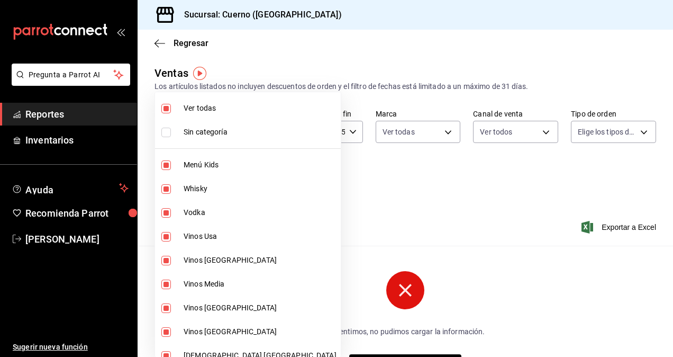
checkbox input "true"
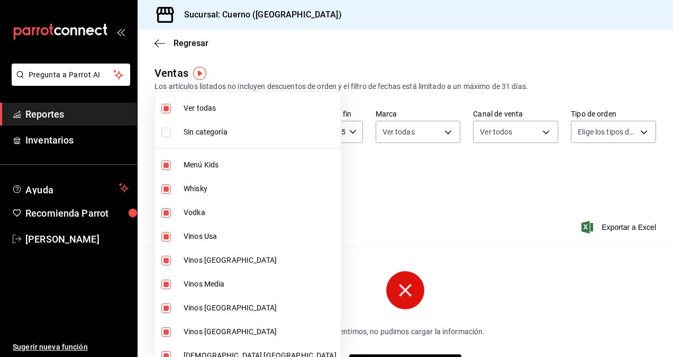
checkbox input "true"
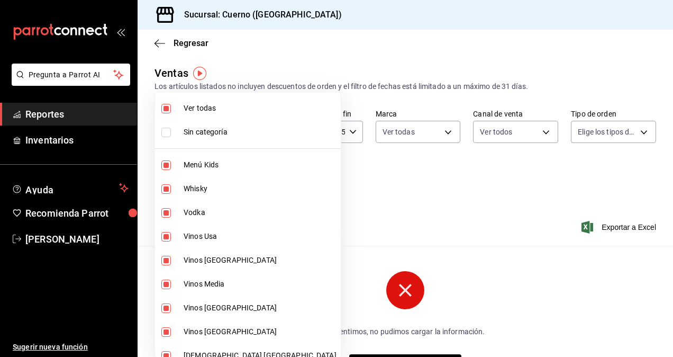
checkbox input "true"
click at [324, 197] on div at bounding box center [336, 178] width 673 height 357
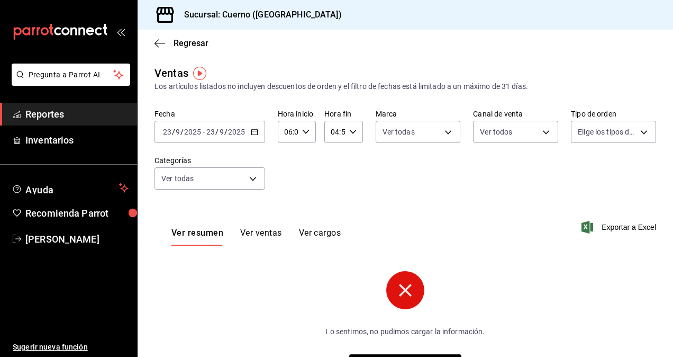
click at [264, 233] on button "Ver ventas" at bounding box center [261, 236] width 42 height 18
click at [207, 237] on font "Ver resumen" at bounding box center [195, 232] width 49 height 11
click at [304, 135] on icon "button" at bounding box center [305, 131] width 7 height 7
click at [287, 161] on span "06" at bounding box center [286, 158] width 2 height 8
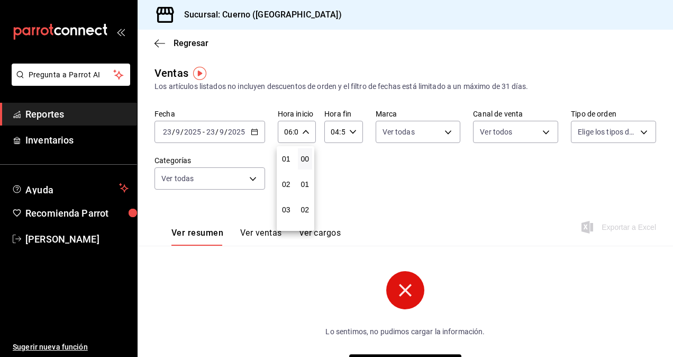
scroll to position [47, 0]
click at [287, 189] on span "03" at bounding box center [286, 188] width 2 height 8
type input "03:00"
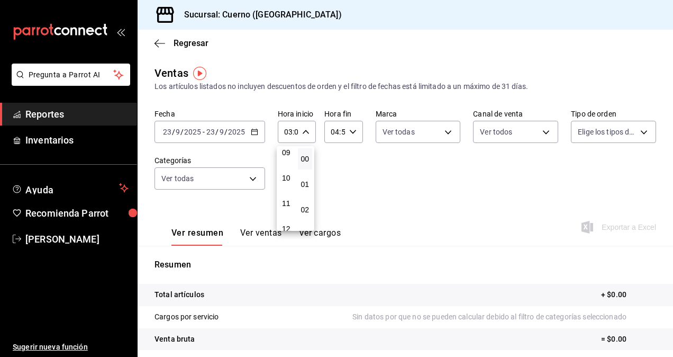
scroll to position [237, 0]
click at [286, 202] on span "11" at bounding box center [286, 201] width 2 height 8
type input "11:00"
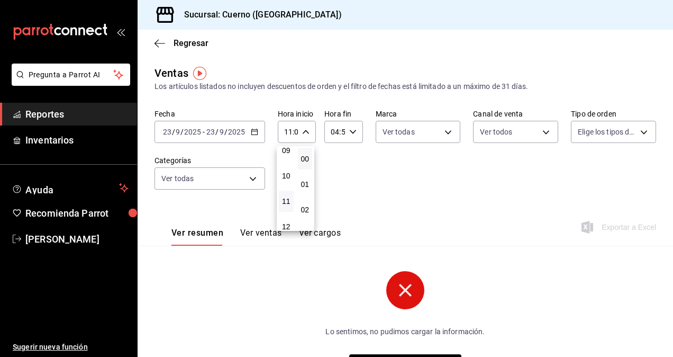
click at [347, 134] on div at bounding box center [336, 178] width 673 height 357
click at [349, 132] on icon "button" at bounding box center [352, 131] width 7 height 7
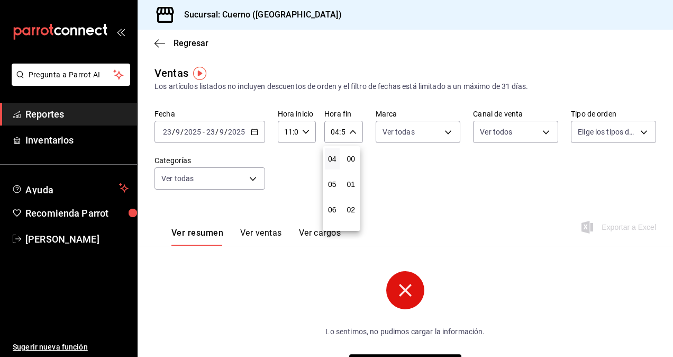
scroll to position [1439, 0]
click at [303, 135] on div at bounding box center [336, 178] width 673 height 357
click at [303, 133] on icon "button" at bounding box center [305, 131] width 7 height 7
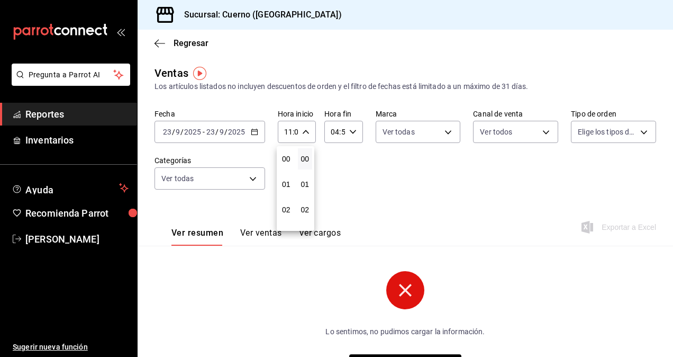
scroll to position [279, 0]
click at [287, 158] on span "11" at bounding box center [286, 158] width 2 height 8
click at [284, 163] on button "06" at bounding box center [286, 158] width 15 height 21
type input "06:00"
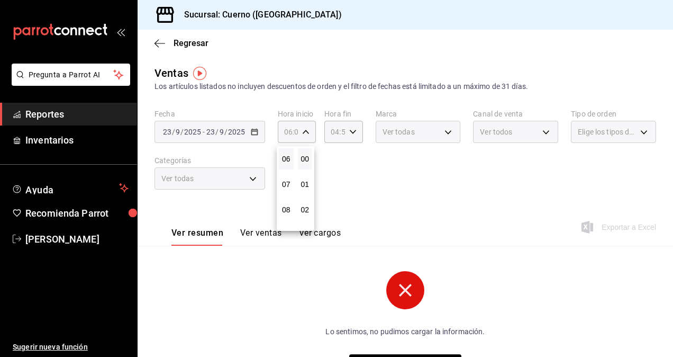
click at [347, 134] on div at bounding box center [336, 178] width 673 height 357
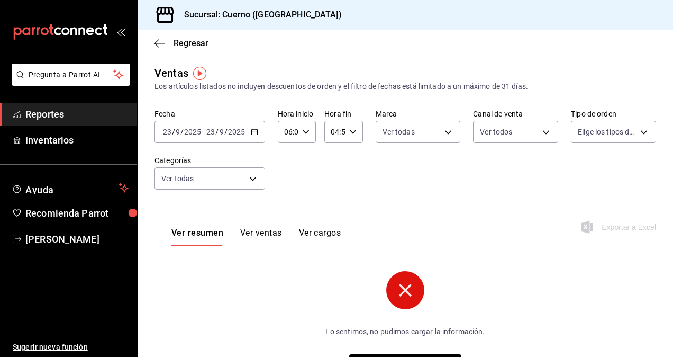
click at [349, 134] on icon "button" at bounding box center [352, 131] width 7 height 7
click at [417, 176] on div at bounding box center [336, 178] width 673 height 357
click at [278, 237] on button "Ver ventas" at bounding box center [261, 236] width 42 height 18
click at [325, 233] on button "Ver cargos" at bounding box center [319, 236] width 42 height 18
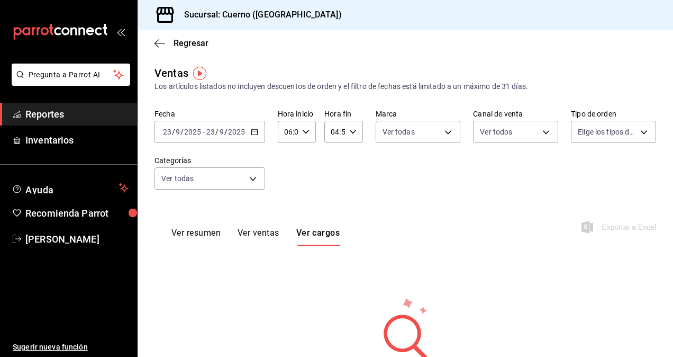
click at [207, 232] on font "Ver resumen" at bounding box center [195, 232] width 49 height 11
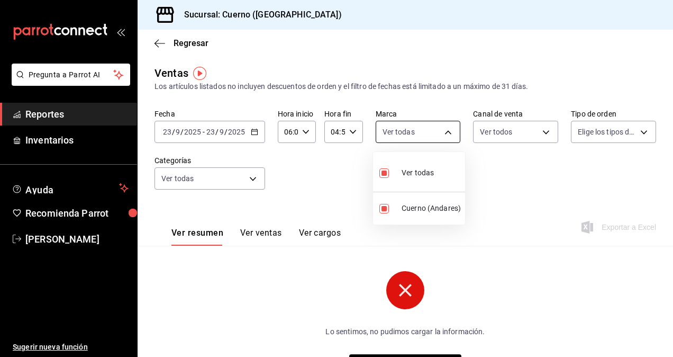
click at [415, 126] on body "Pregunta a Parrot AI Reportes Inventarios Ayuda Recomienda Parrot Daniel Yáñez …" at bounding box center [336, 178] width 673 height 357
click at [17, 236] on div at bounding box center [336, 178] width 673 height 357
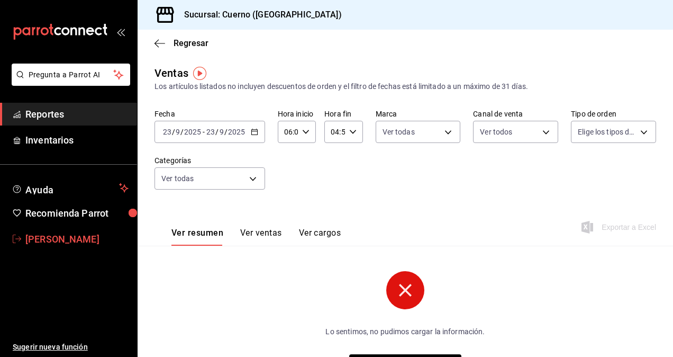
click at [17, 236] on icon "carpetas de buzones" at bounding box center [17, 238] width 8 height 8
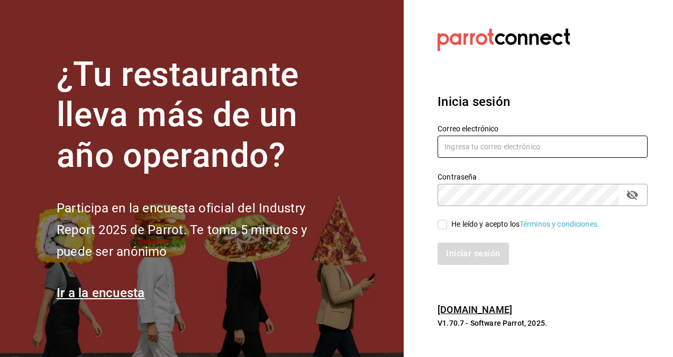
type input "nestor.yanez@grupocosteno.com"
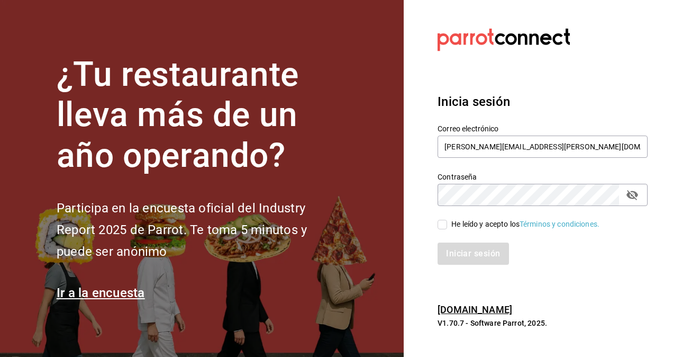
click at [441, 226] on input "He leído y acepto los Términos y condiciones." at bounding box center [442, 225] width 10 height 10
checkbox input "true"
click at [481, 254] on button "Iniciar sesión" at bounding box center [473, 253] width 72 height 22
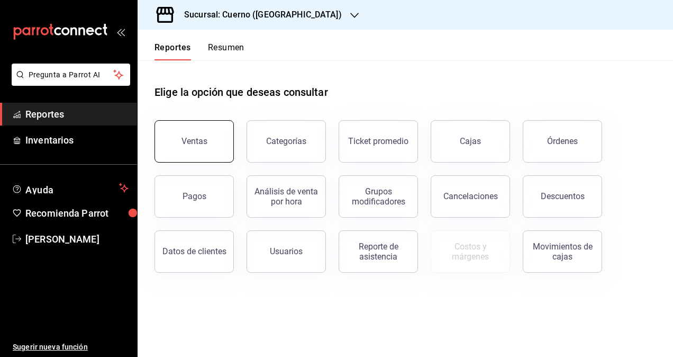
click at [220, 144] on button "Ventas" at bounding box center [193, 141] width 79 height 42
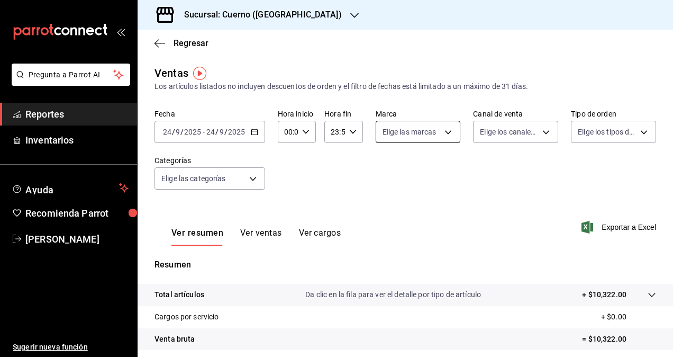
click at [408, 134] on body "Pregunta a Parrot AI Reportes Inventarios Ayuda Recomienda Parrot [PERSON_NAME]…" at bounding box center [336, 178] width 673 height 357
click at [408, 134] on div at bounding box center [336, 178] width 673 height 357
click at [251, 135] on icon "button" at bounding box center [254, 131] width 7 height 7
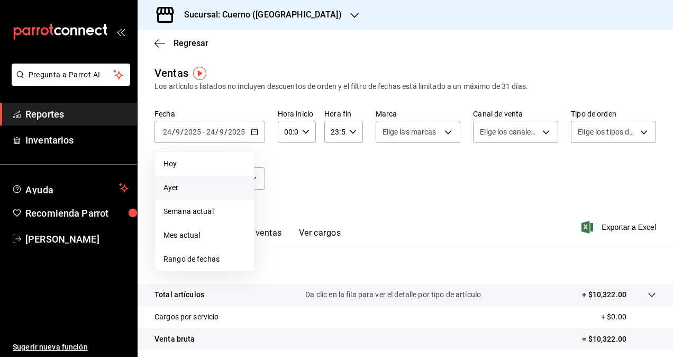
click at [180, 189] on span "Ayer" at bounding box center [204, 187] width 82 height 11
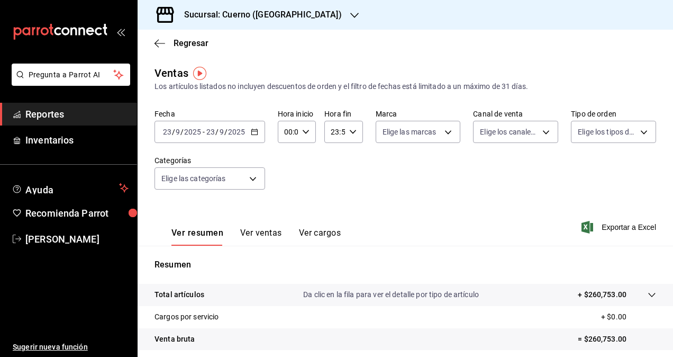
click at [309, 133] on div "00:00 Hora inicio" at bounding box center [297, 132] width 38 height 22
click at [292, 158] on button "00" at bounding box center [286, 158] width 15 height 21
click at [287, 162] on span "06" at bounding box center [286, 163] width 2 height 8
type input "06:00"
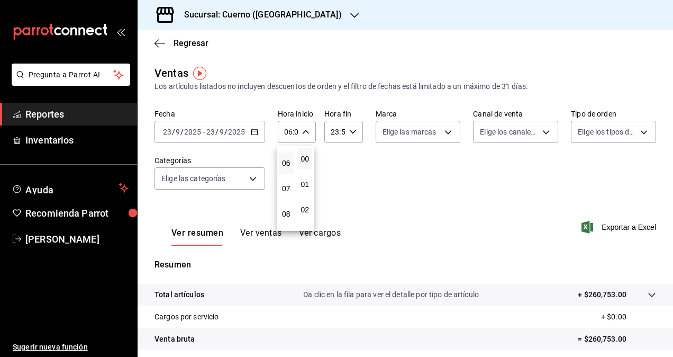
click at [349, 134] on div at bounding box center [336, 178] width 673 height 357
click at [349, 134] on icon "button" at bounding box center [352, 131] width 7 height 7
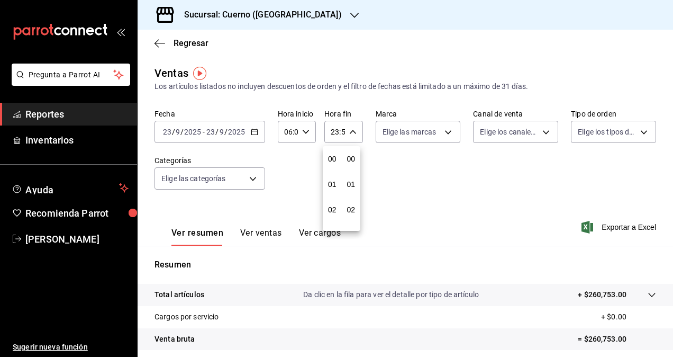
scroll to position [1439, 0]
click at [333, 168] on span "21" at bounding box center [332, 167] width 2 height 8
type input "21:59"
click at [331, 163] on span "05" at bounding box center [332, 163] width 2 height 8
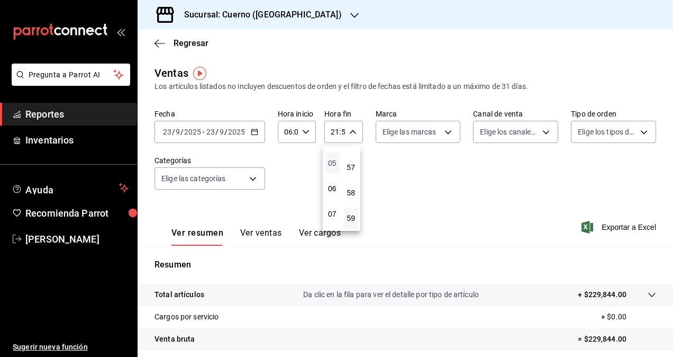
type input "05:59"
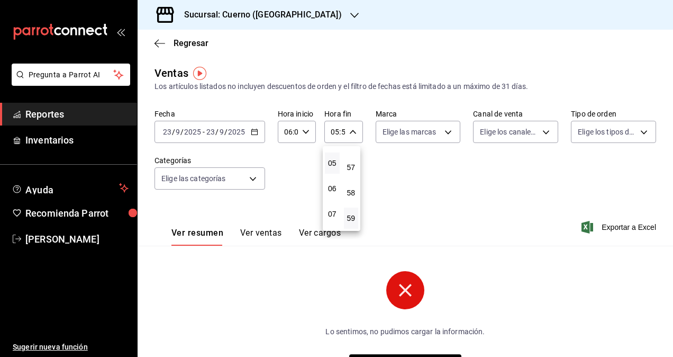
click at [441, 131] on div at bounding box center [336, 178] width 673 height 357
click at [441, 131] on body "Pregunta a Parrot AI Reportes Inventarios Ayuda Recomienda Parrot Daniel Yáñez …" at bounding box center [336, 178] width 673 height 357
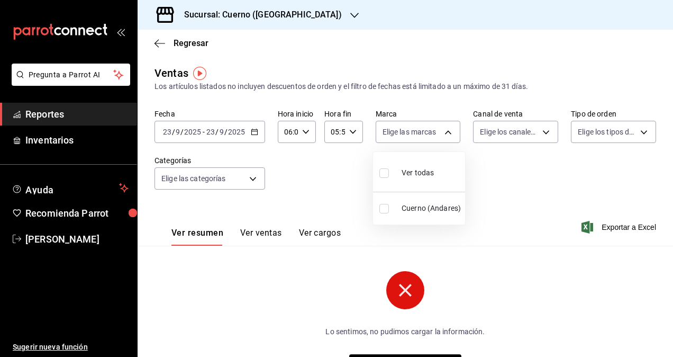
click at [441, 131] on div at bounding box center [336, 178] width 673 height 357
click at [313, 131] on div "06:00 Hora inicio" at bounding box center [297, 132] width 38 height 22
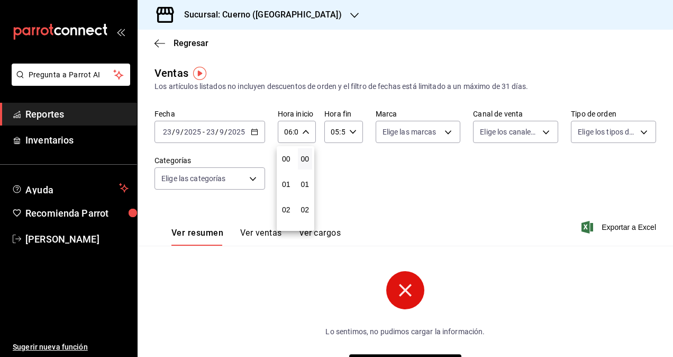
scroll to position [152, 0]
click at [352, 132] on div at bounding box center [336, 178] width 673 height 357
click at [306, 134] on icon "button" at bounding box center [305, 131] width 7 height 7
click at [33, 241] on div at bounding box center [336, 178] width 673 height 357
click at [413, 131] on body "Pregunta a Parrot AI Reportes Inventarios Ayuda Recomienda Parrot Daniel Yáñez …" at bounding box center [336, 178] width 673 height 357
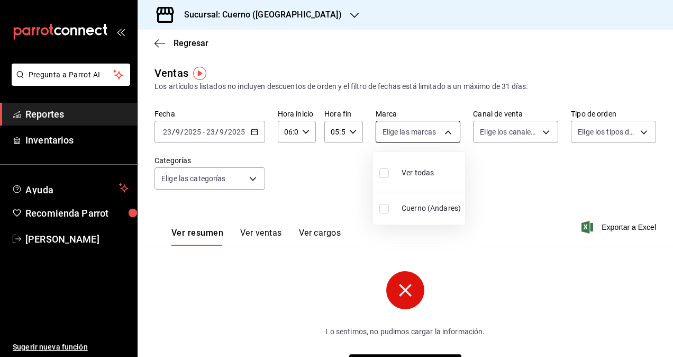
click at [413, 131] on div at bounding box center [336, 178] width 673 height 357
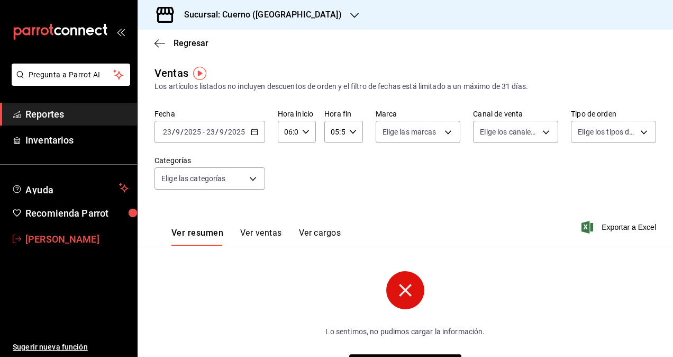
click at [52, 233] on font "Daniel Yáñez" at bounding box center [62, 238] width 74 height 11
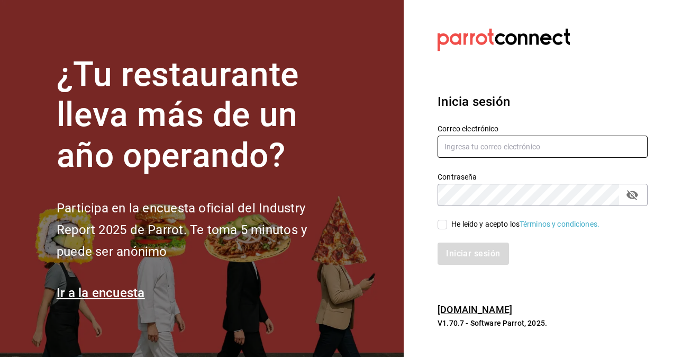
type input "[PERSON_NAME][EMAIL_ADDRESS][PERSON_NAME][DOMAIN_NAME]"
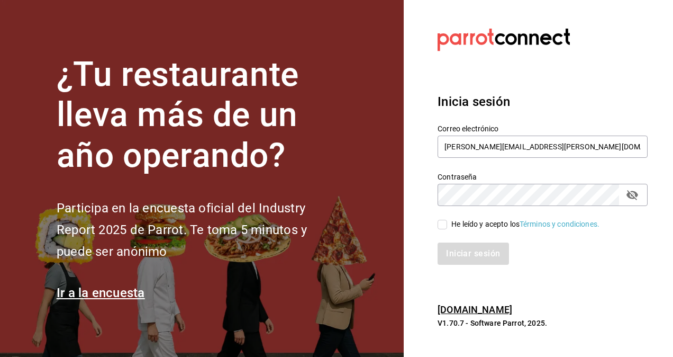
click at [635, 196] on icon "Campo de contraseña" at bounding box center [632, 194] width 13 height 13
click at [445, 226] on input "He leído y acepto los Términos y condiciones." at bounding box center [442, 225] width 10 height 10
checkbox input "true"
click at [451, 255] on button "Iniciar sesión" at bounding box center [473, 253] width 72 height 22
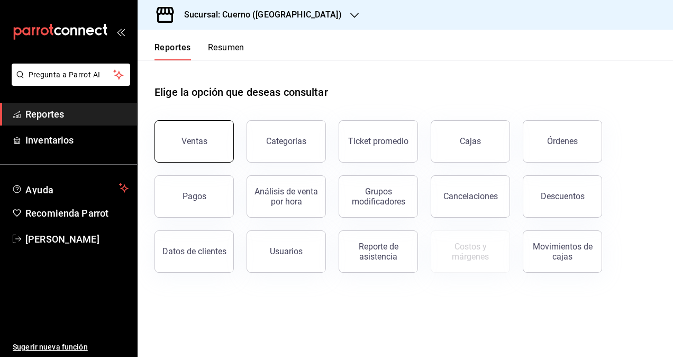
click at [182, 144] on button "Ventas" at bounding box center [193, 141] width 79 height 42
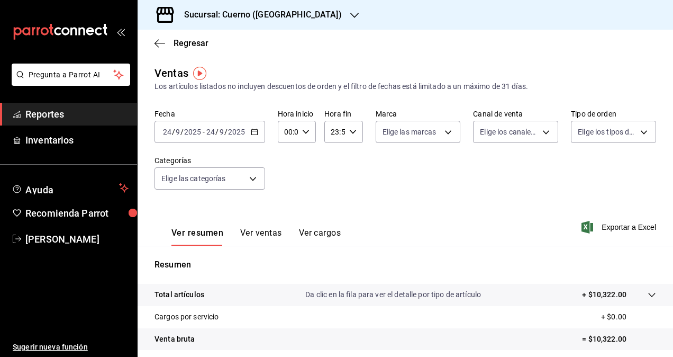
click at [251, 132] on icon "button" at bounding box center [254, 131] width 7 height 7
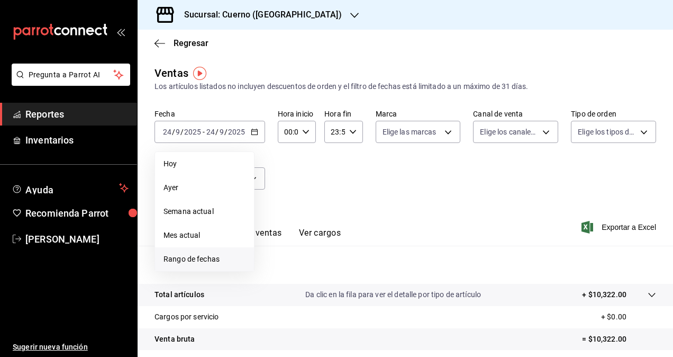
click at [179, 261] on span "Rango de fechas" at bounding box center [204, 258] width 82 height 11
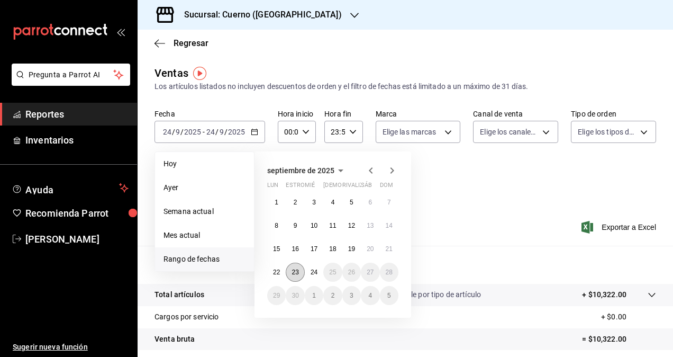
click at [296, 273] on abbr "23" at bounding box center [294, 271] width 7 height 7
click at [297, 272] on abbr "23" at bounding box center [294, 271] width 7 height 7
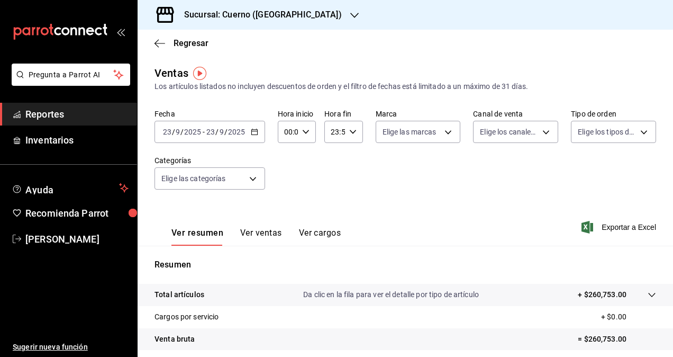
click at [258, 131] on div "2025-09-23 23 / 9 / 2025 - 2025-09-23 23 / 9 / 2025" at bounding box center [209, 132] width 111 height 22
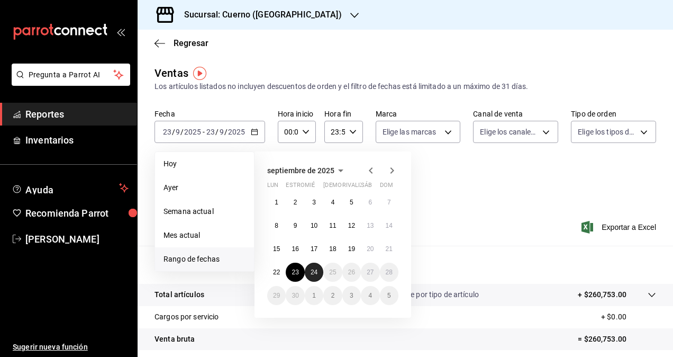
click at [317, 271] on button "24" at bounding box center [314, 271] width 19 height 19
click at [302, 270] on button "23" at bounding box center [295, 271] width 19 height 19
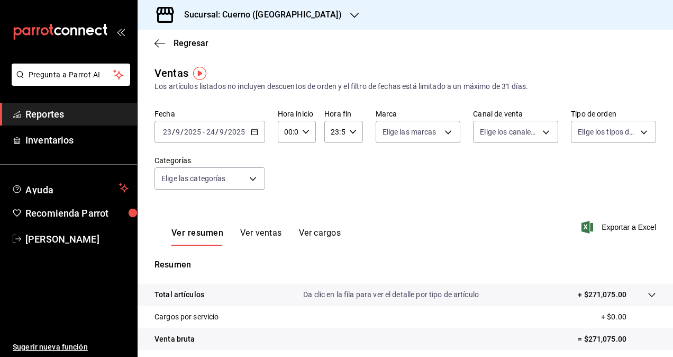
click at [302, 135] on icon "button" at bounding box center [305, 131] width 7 height 7
click at [294, 170] on div "00" at bounding box center [286, 158] width 19 height 25
click at [287, 162] on span "00" at bounding box center [286, 158] width 2 height 8
click at [286, 224] on span "06" at bounding box center [286, 226] width 2 height 8
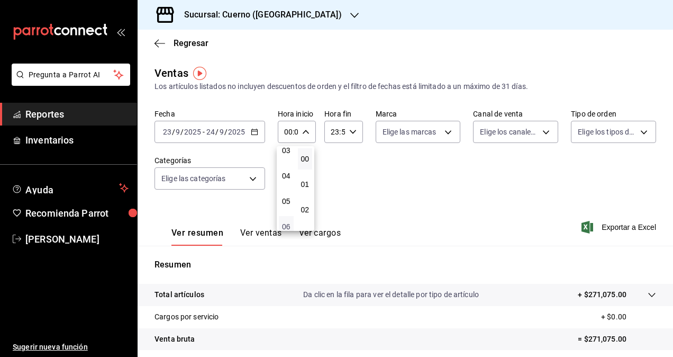
type input "06:00"
click at [348, 136] on div at bounding box center [336, 178] width 673 height 357
click at [349, 133] on icon "button" at bounding box center [352, 131] width 7 height 7
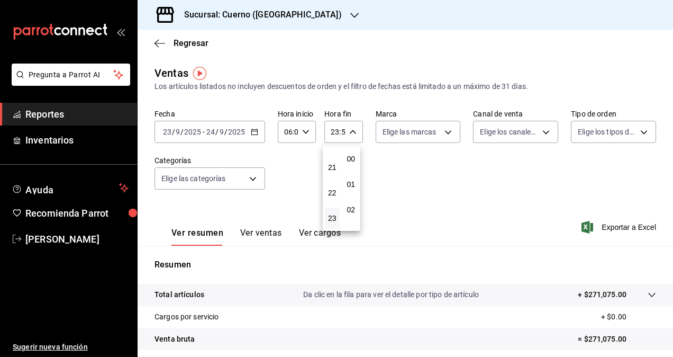
scroll to position [1439, 0]
click at [331, 170] on span "21" at bounding box center [332, 167] width 2 height 8
type input "21:59"
click at [331, 160] on span "04" at bounding box center [332, 158] width 2 height 8
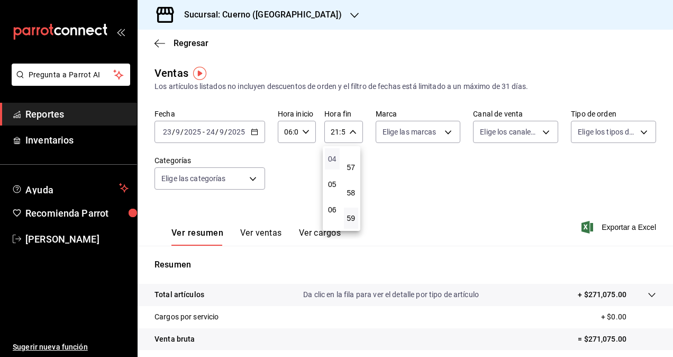
type input "04:59"
click at [437, 132] on div at bounding box center [336, 178] width 673 height 357
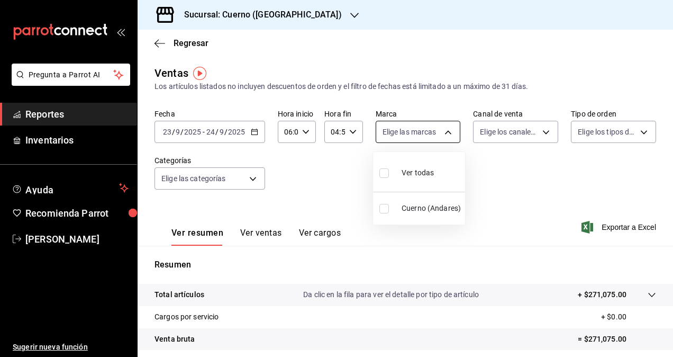
click at [439, 132] on body "Pregunta a Parrot AI Reportes Inventarios Ayuda Recomienda Parrot Daniel Yáñez …" at bounding box center [336, 178] width 673 height 357
click at [386, 208] on input "checkbox" at bounding box center [384, 209] width 10 height 10
checkbox input "true"
type input "c9e961b9-bc29-480f-a65c-324ff110f526"
checkbox input "true"
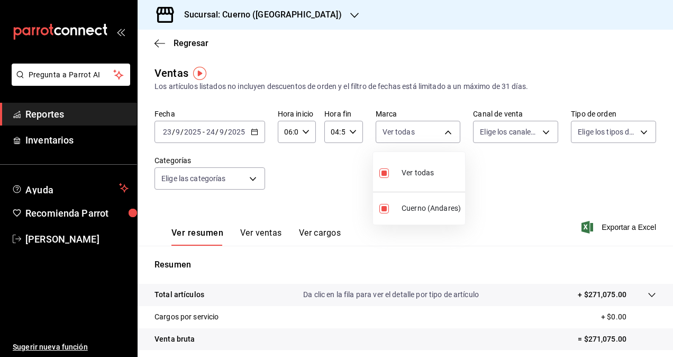
click at [17, 239] on div at bounding box center [336, 178] width 673 height 357
click at [17, 239] on icon "carpetas de buzones" at bounding box center [17, 238] width 8 height 8
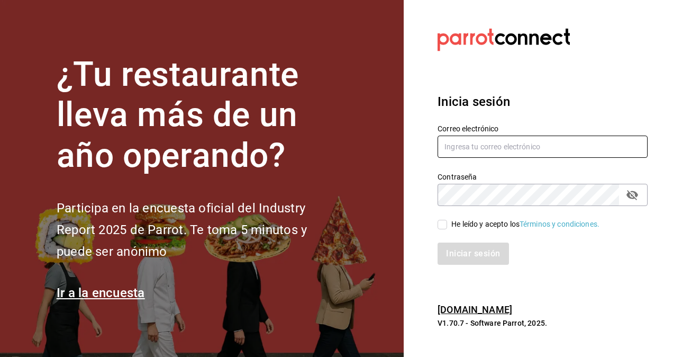
type input "[PERSON_NAME][EMAIL_ADDRESS][PERSON_NAME][DOMAIN_NAME]"
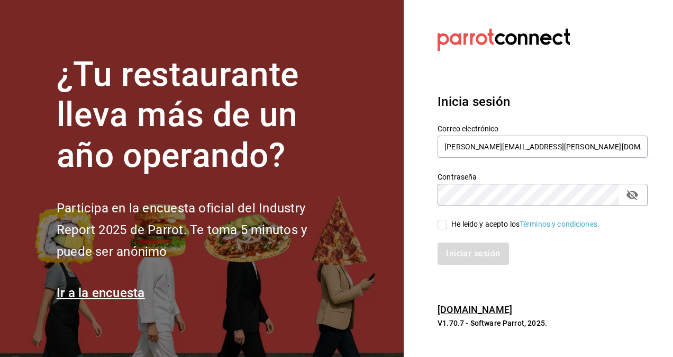
click at [443, 226] on input "He leído y acepto los Términos y condiciones." at bounding box center [442, 225] width 10 height 10
checkbox input "true"
click at [474, 257] on button "Iniciar sesión" at bounding box center [473, 253] width 72 height 22
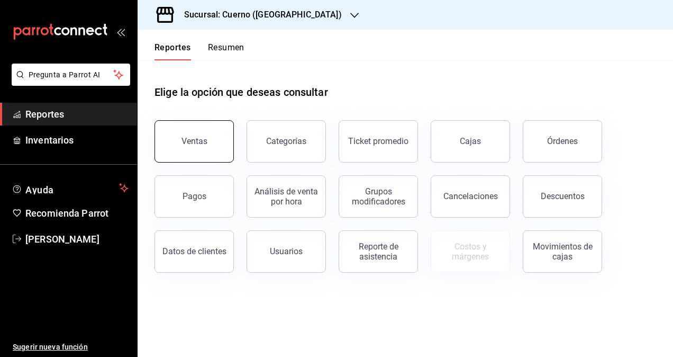
click at [197, 142] on div "Ventas" at bounding box center [194, 141] width 26 height 10
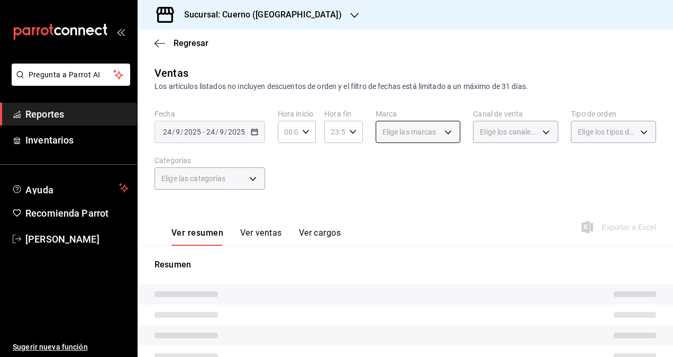
click at [435, 132] on div "Elige las marcas" at bounding box center [418, 132] width 85 height 22
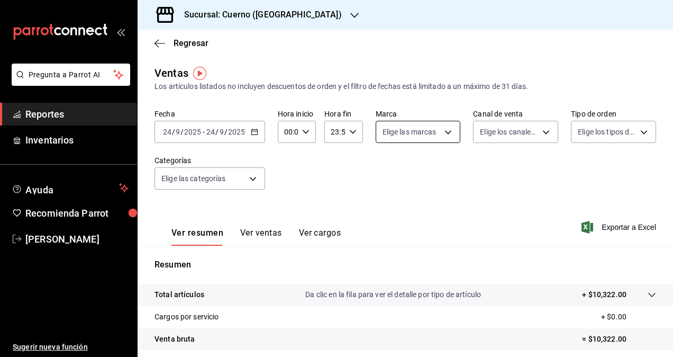
click at [435, 132] on body "Pregunta a Parrot AI Reportes Inventarios Ayuda Recomienda Parrot [PERSON_NAME]…" at bounding box center [336, 178] width 673 height 357
click at [435, 132] on div at bounding box center [336, 178] width 673 height 357
click at [53, 115] on font "Reportes" at bounding box center [44, 113] width 39 height 11
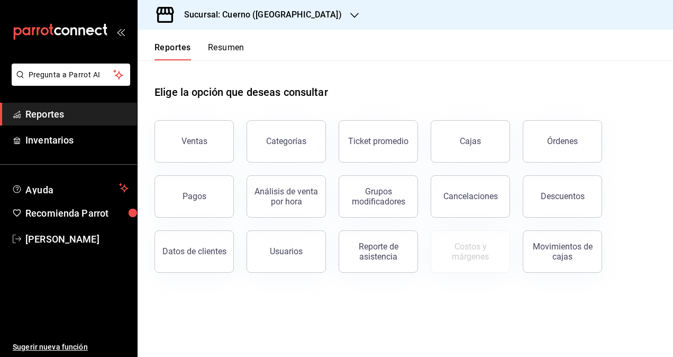
click at [350, 17] on icon "button" at bounding box center [354, 15] width 8 height 8
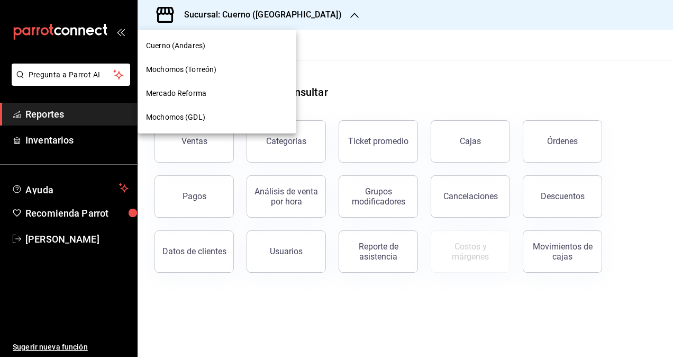
click at [179, 117] on span "Mochomos (GDL)" at bounding box center [175, 117] width 59 height 11
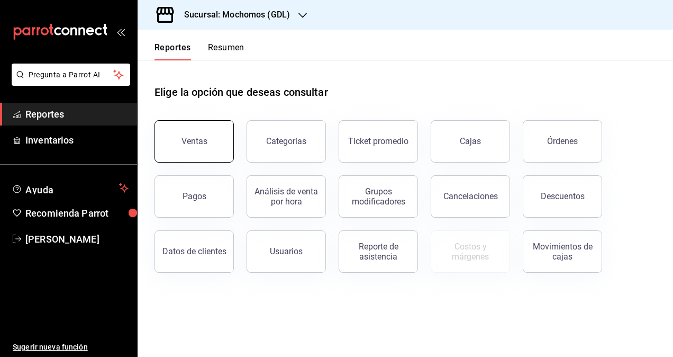
click at [215, 135] on button "Ventas" at bounding box center [193, 141] width 79 height 42
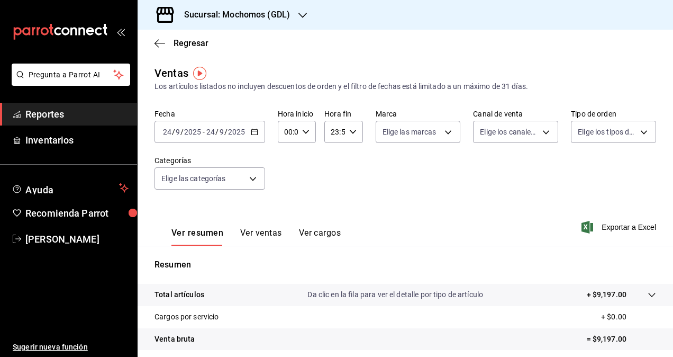
click at [256, 131] on \(Stroke\) "button" at bounding box center [254, 131] width 6 height 1
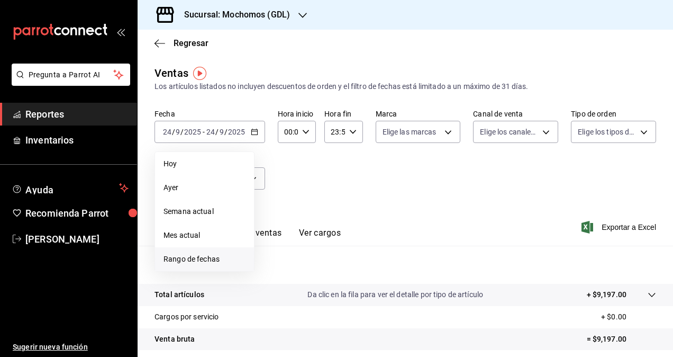
click at [191, 257] on span "Rango de fechas" at bounding box center [204, 258] width 82 height 11
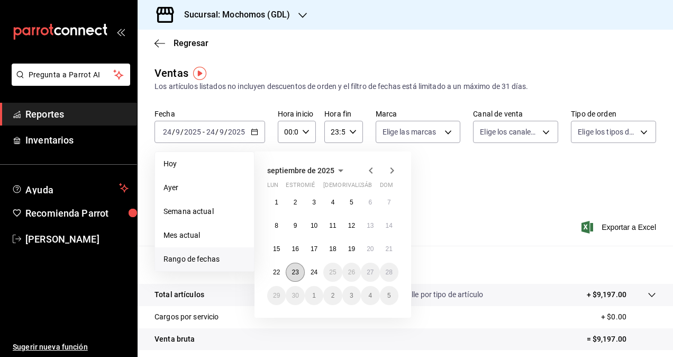
click at [291, 270] on abbr "23" at bounding box center [294, 271] width 7 height 7
click at [314, 276] on button "24" at bounding box center [314, 271] width 19 height 19
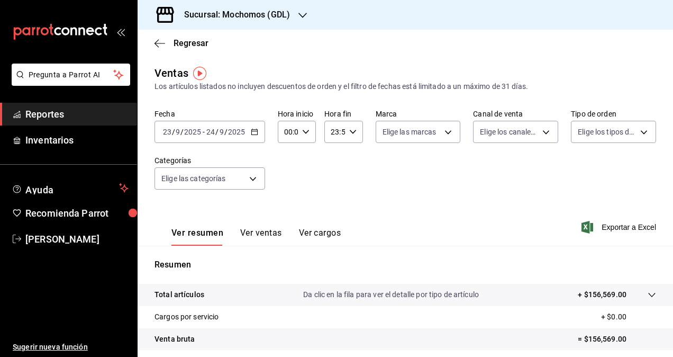
click at [306, 131] on \(Stroke\) "button" at bounding box center [306, 132] width 6 height 4
click at [291, 182] on button "01" at bounding box center [286, 183] width 15 height 21
type input "01:00"
click at [285, 200] on span "04" at bounding box center [286, 197] width 2 height 8
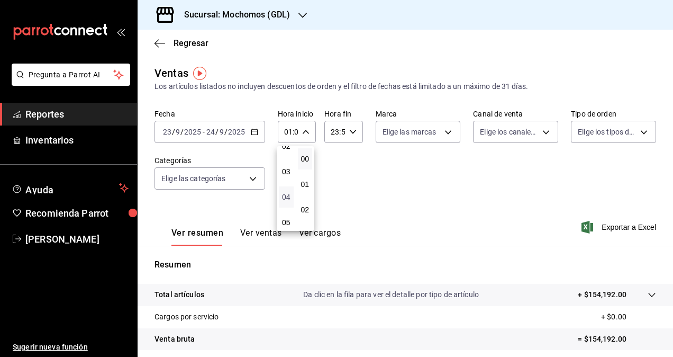
type input "04:00"
click at [348, 132] on div at bounding box center [336, 178] width 673 height 357
click at [349, 132] on icon "button" at bounding box center [352, 131] width 7 height 7
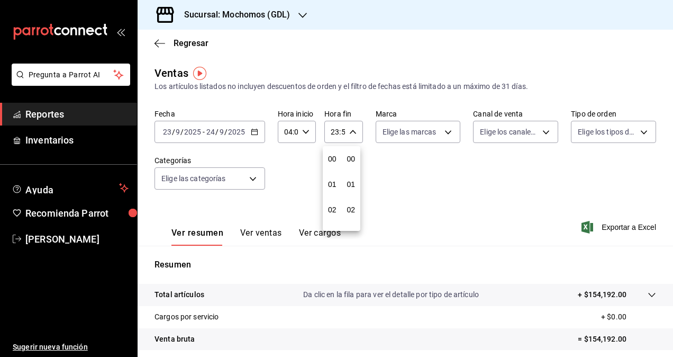
scroll to position [1439, 0]
click at [331, 162] on button "21" at bounding box center [332, 167] width 15 height 21
type input "21:59"
click at [331, 162] on span "05" at bounding box center [332, 163] width 2 height 8
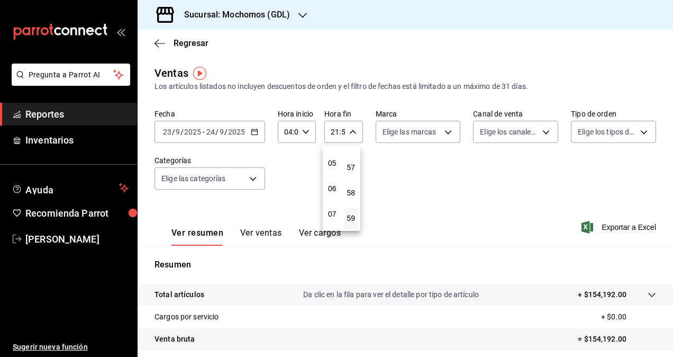
type input "05:59"
click at [442, 131] on div at bounding box center [336, 178] width 673 height 357
click at [442, 131] on body "Pregunta a Parrot AI Reportes Inventarios Ayuda Recomienda Parrot [PERSON_NAME]…" at bounding box center [336, 178] width 673 height 357
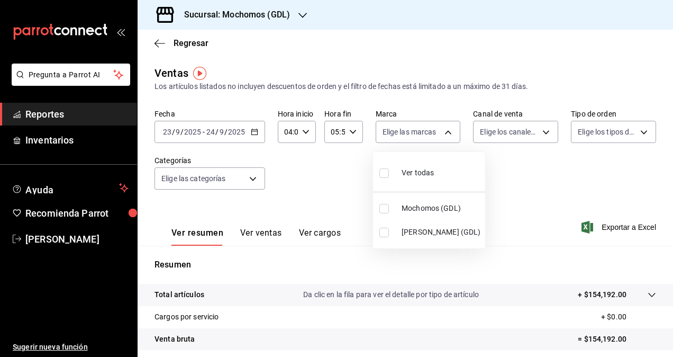
click at [409, 233] on span "[PERSON_NAME] (GDL)" at bounding box center [440, 231] width 79 height 11
type input "9cac9703-0c5a-4d8b-addd-5b6b571d65b9"
checkbox input "true"
click at [520, 172] on div at bounding box center [336, 178] width 673 height 357
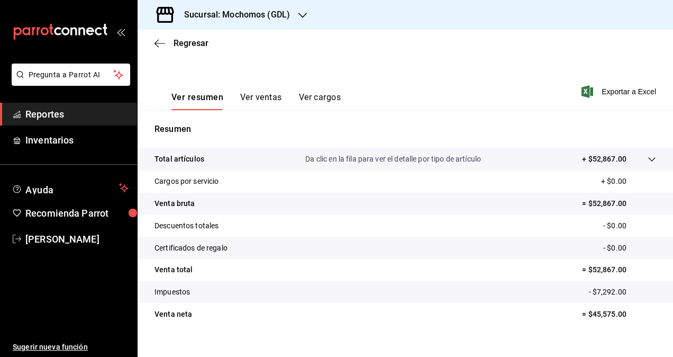
scroll to position [150, 0]
